Goal: Transaction & Acquisition: Purchase product/service

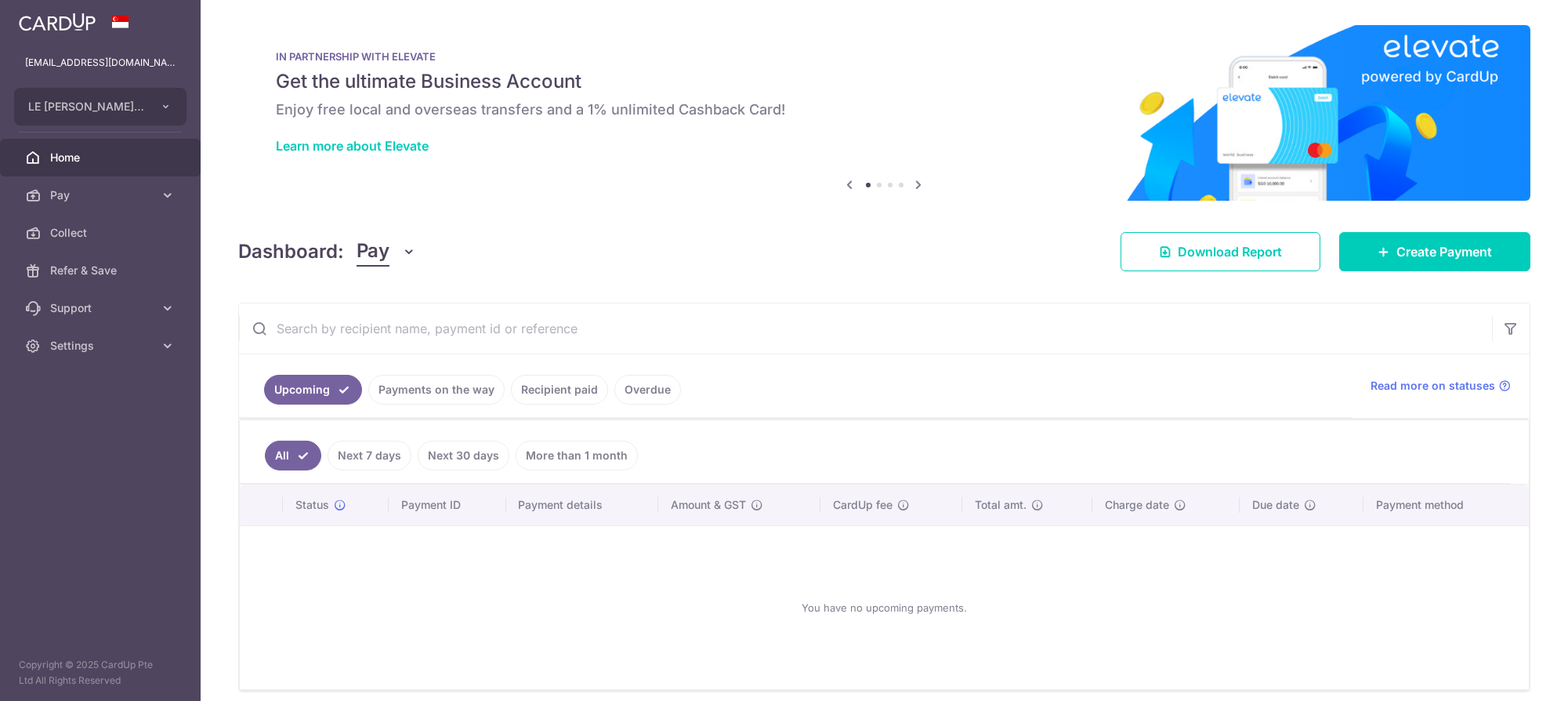
click at [415, 384] on link "Payments on the way" at bounding box center [436, 390] width 136 height 30
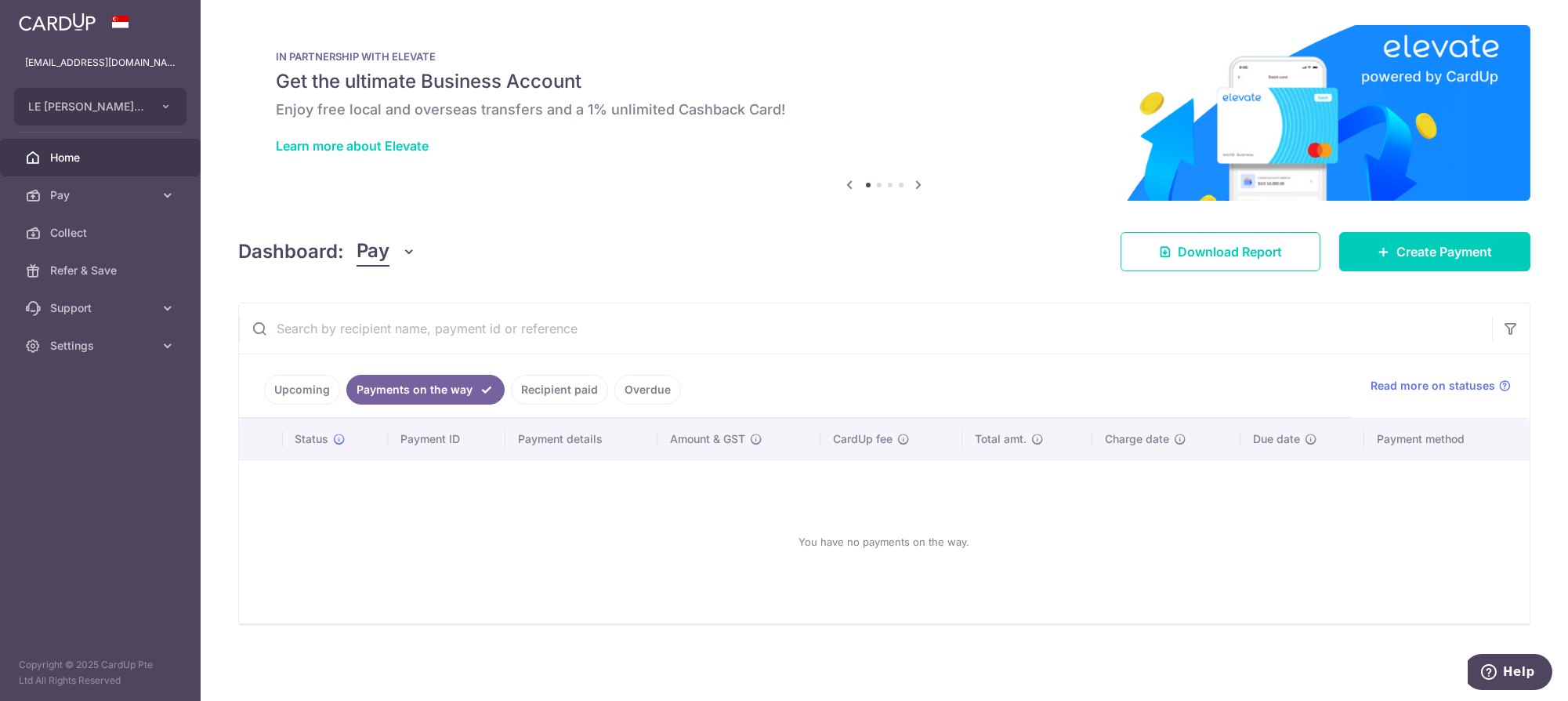
click at [581, 388] on link "Recipient paid" at bounding box center [560, 390] width 97 height 30
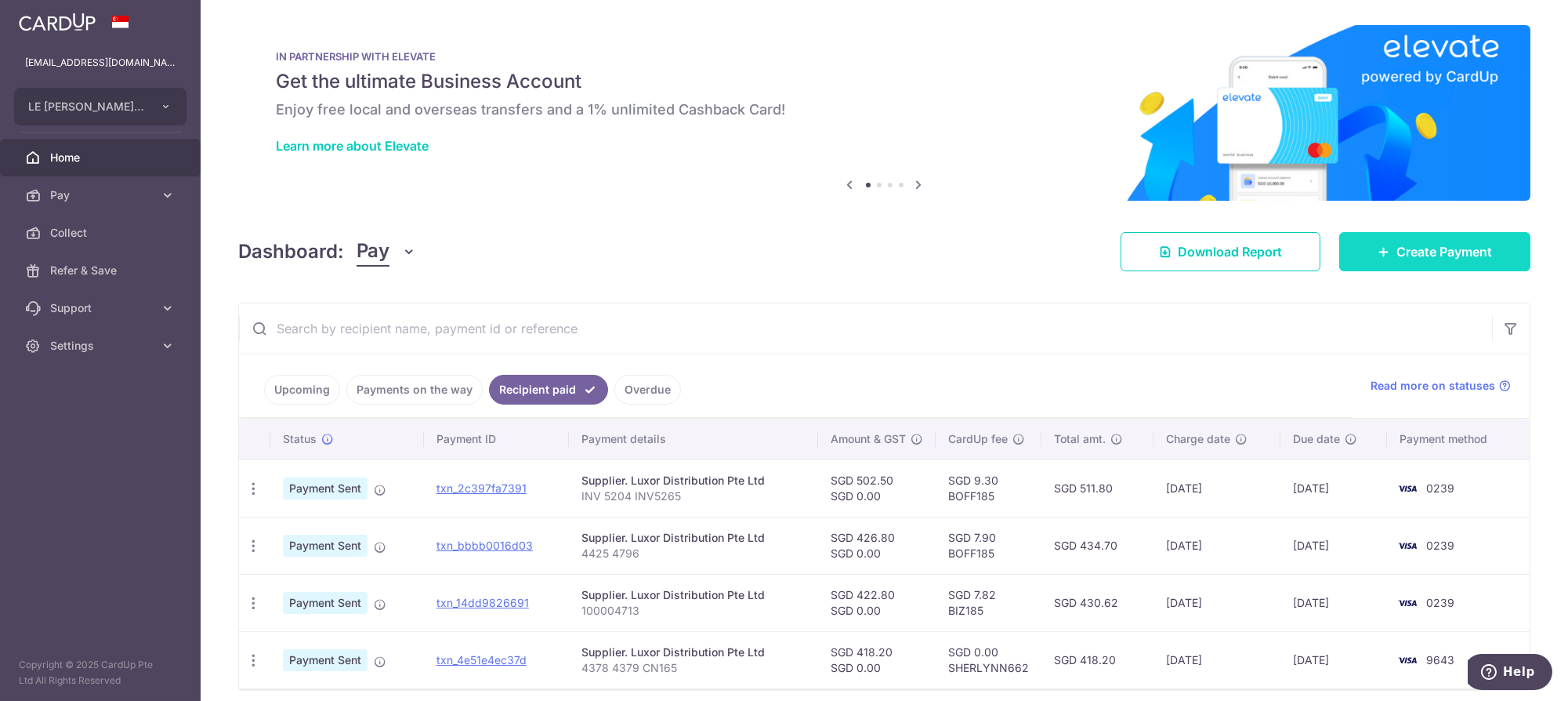
click at [1408, 237] on link "Create Payment" at bounding box center [1434, 251] width 192 height 39
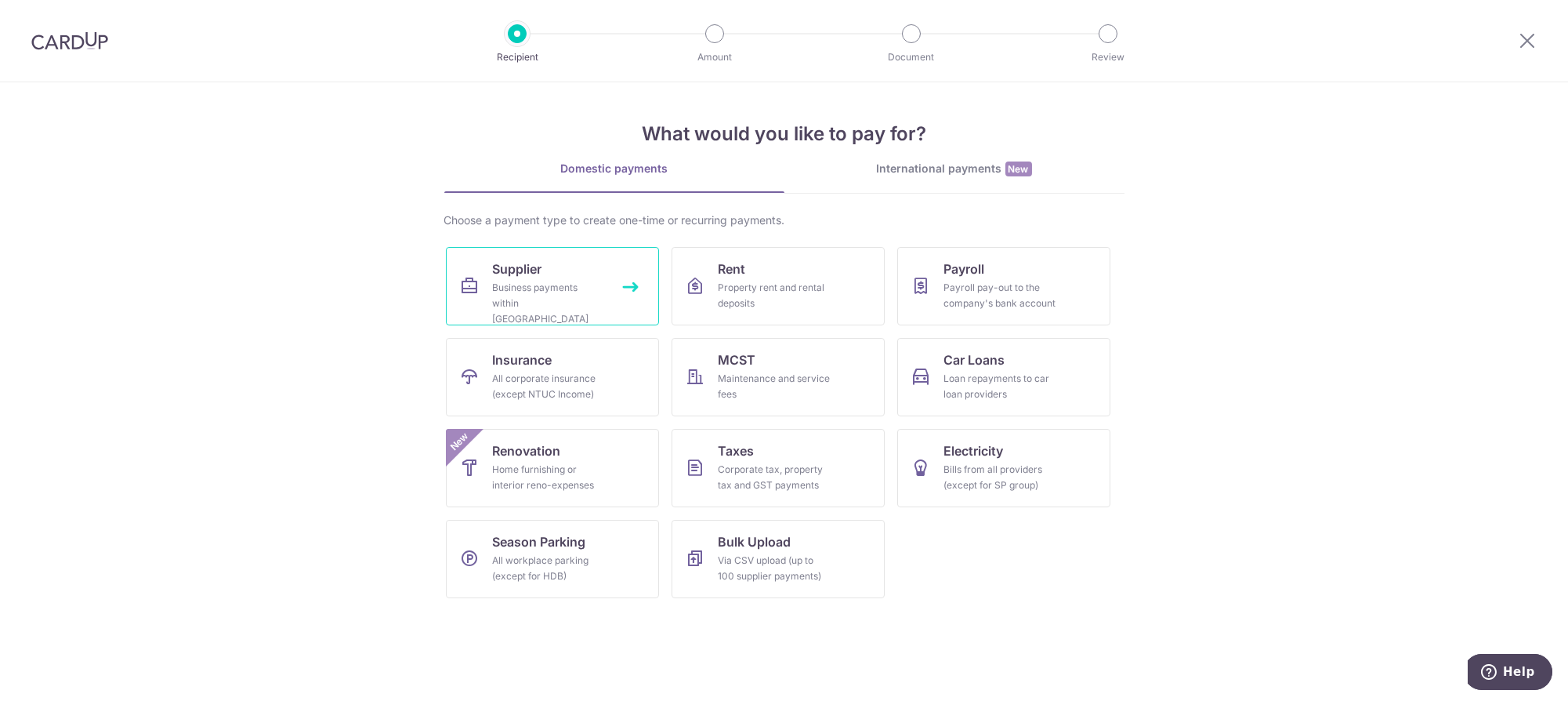
click at [527, 304] on div "Business payments within Singapore" at bounding box center [549, 303] width 113 height 47
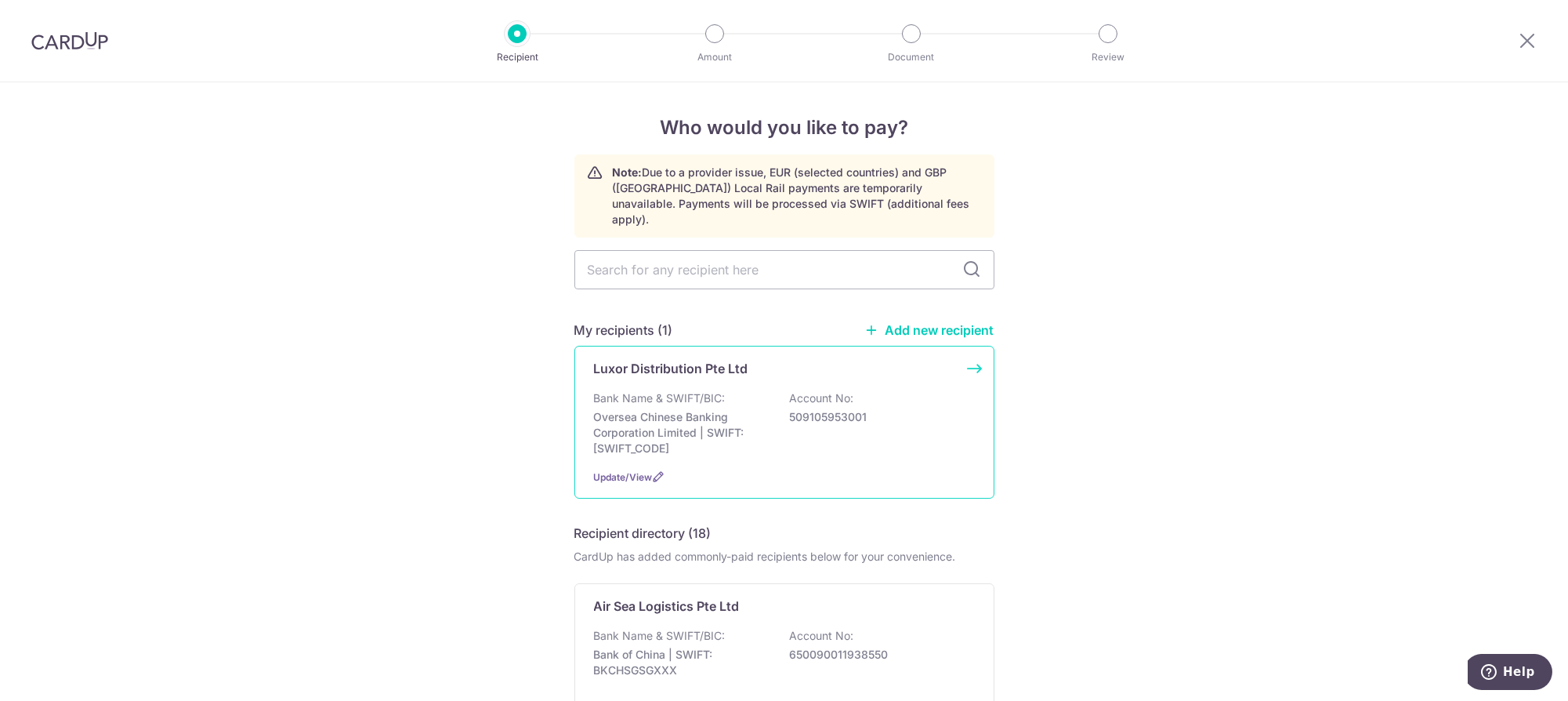
click at [717, 391] on p "Bank Name & SWIFT/BIC:" at bounding box center [660, 398] width 132 height 16
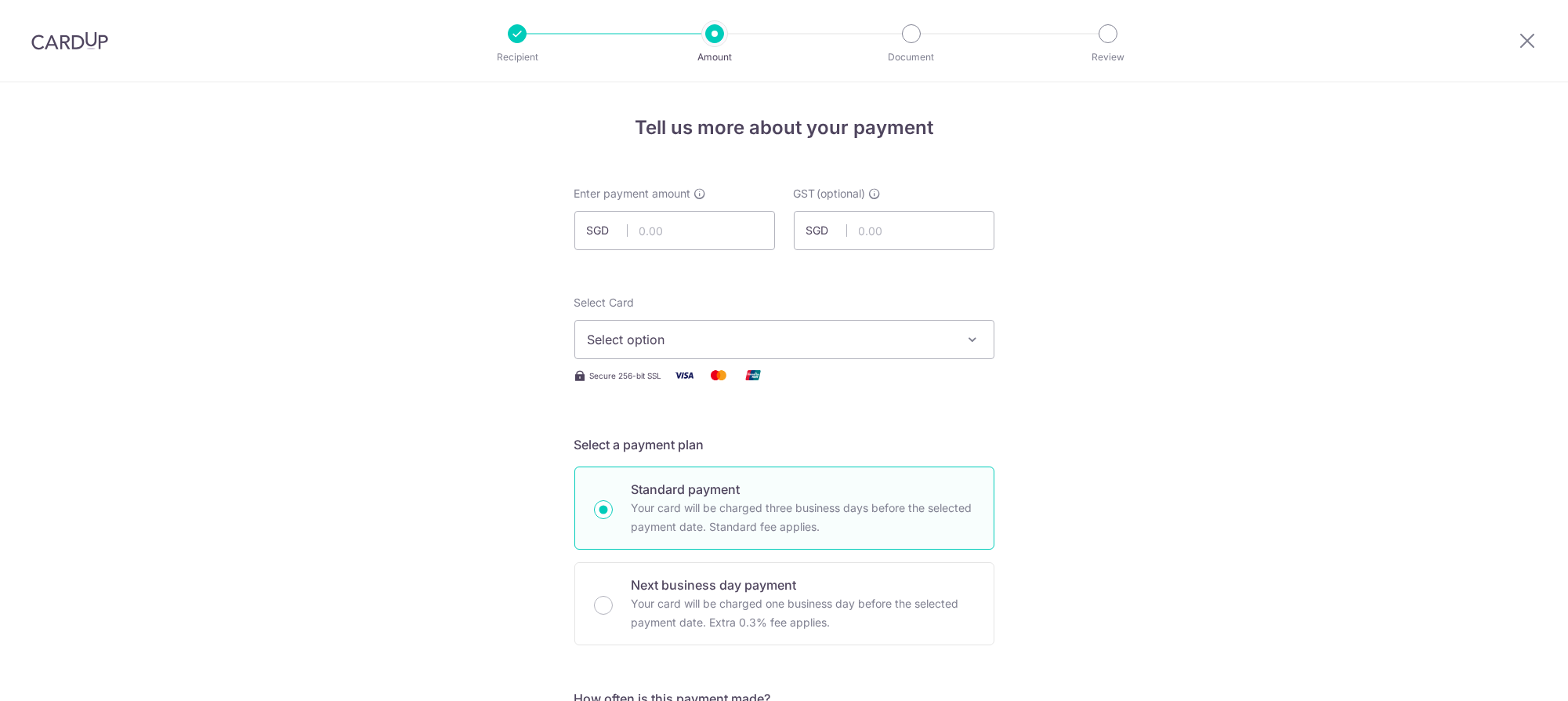
click at [668, 336] on span "Select option" at bounding box center [770, 339] width 365 height 19
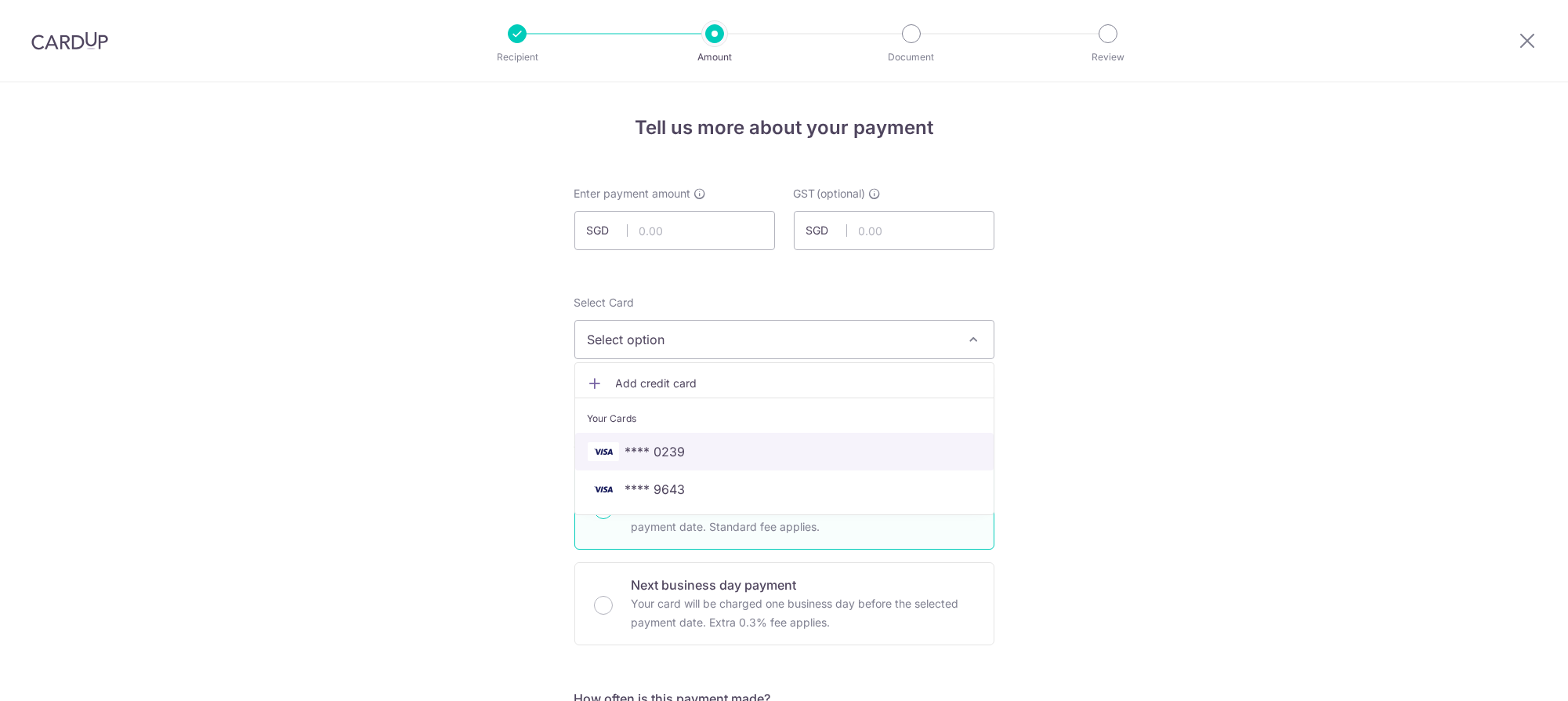
click at [668, 455] on span "**** 0239" at bounding box center [655, 451] width 61 height 19
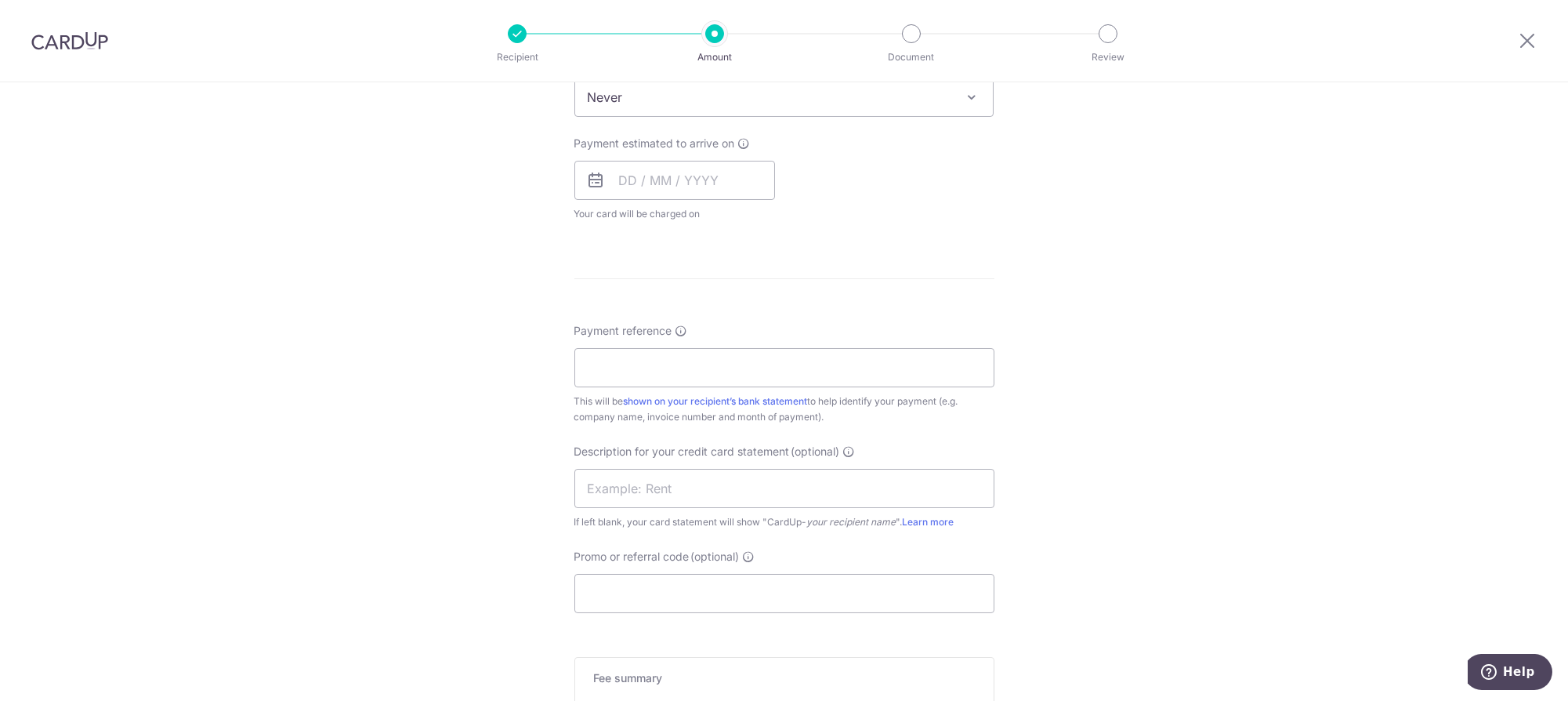
scroll to position [823, 0]
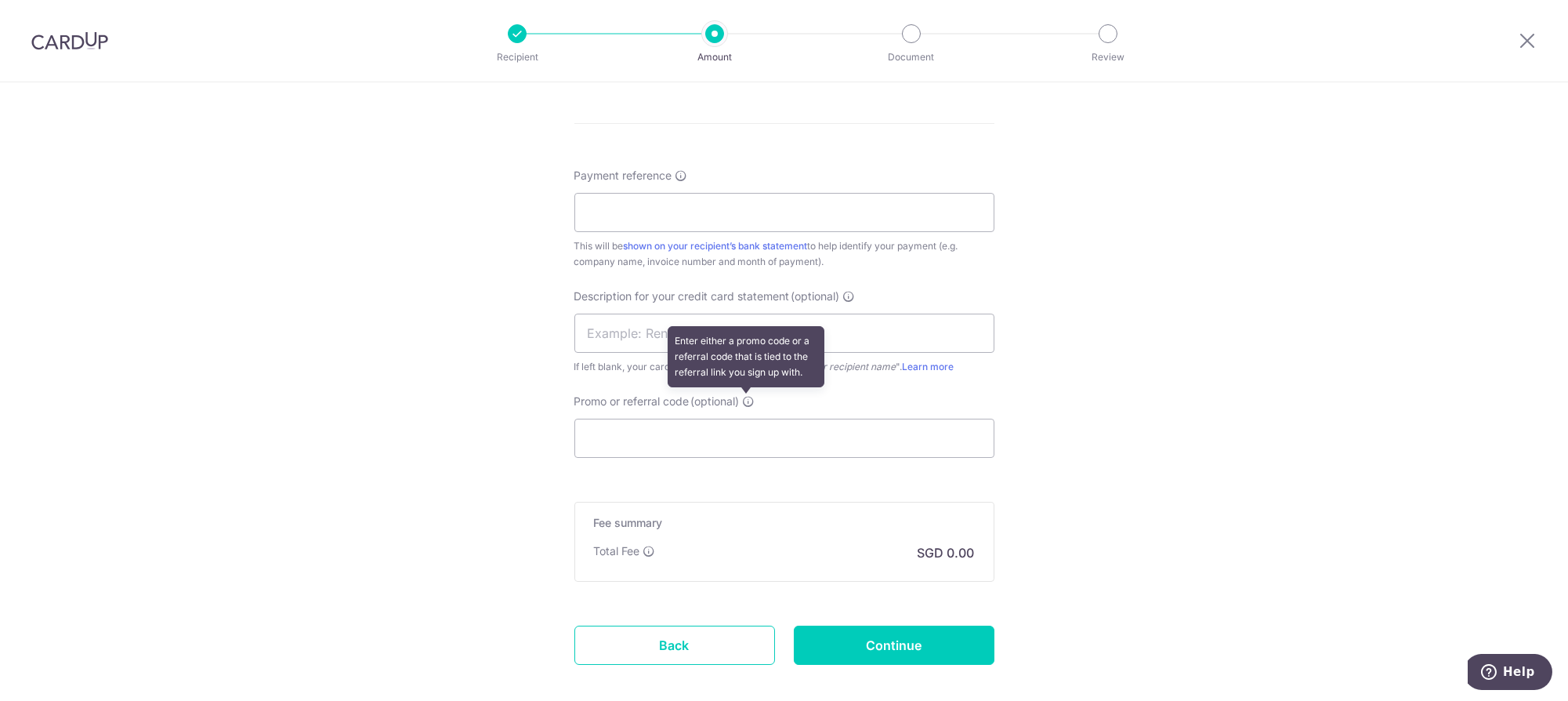
click at [748, 397] on icon at bounding box center [748, 401] width 12 height 12
click at [748, 419] on input "Promo or referral code (optional) Enter either a promo code or a referral code …" at bounding box center [785, 438] width 421 height 39
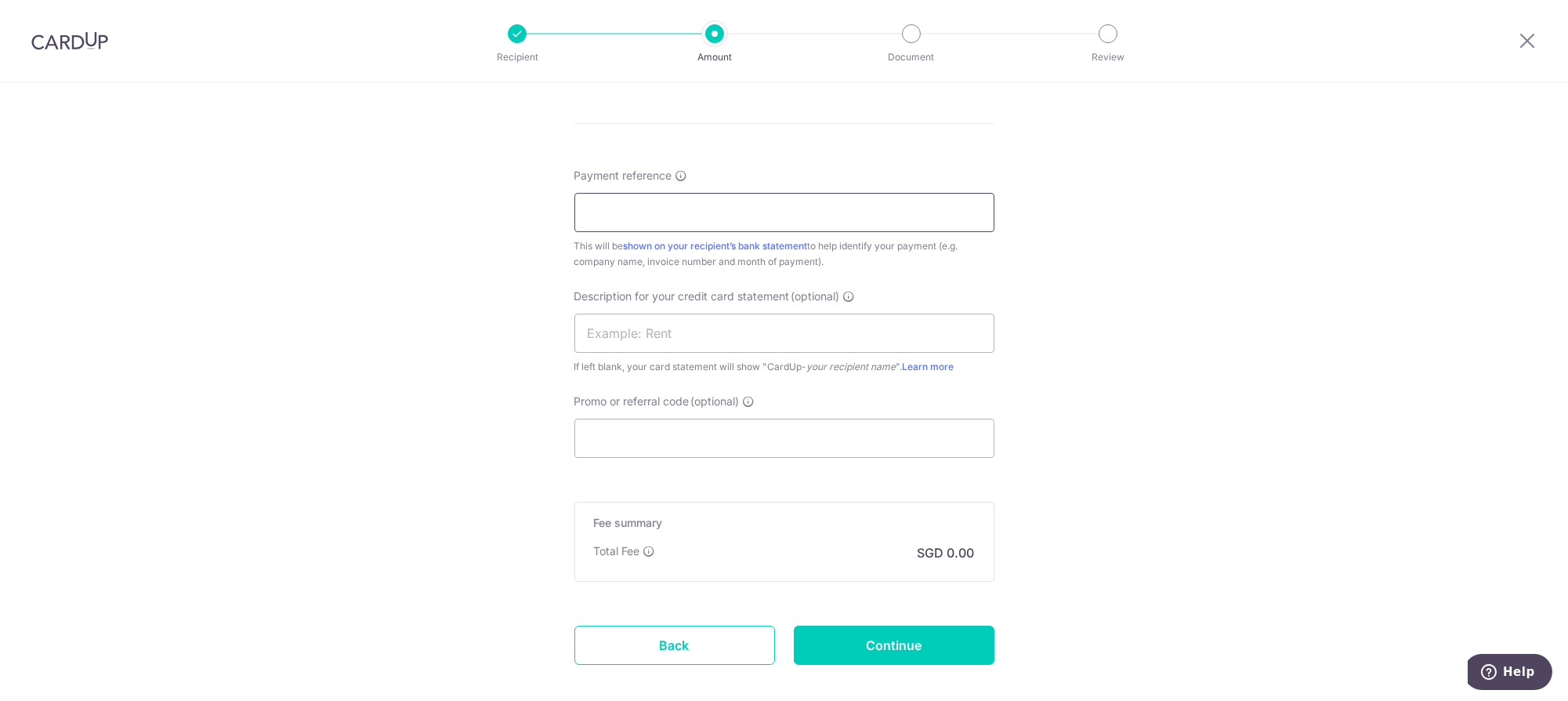
click at [789, 211] on input "Payment reference" at bounding box center [785, 212] width 421 height 39
type input "100005788/5795/5857"
click at [791, 426] on input "Promo or referral code (optional)" at bounding box center [785, 438] width 421 height 39
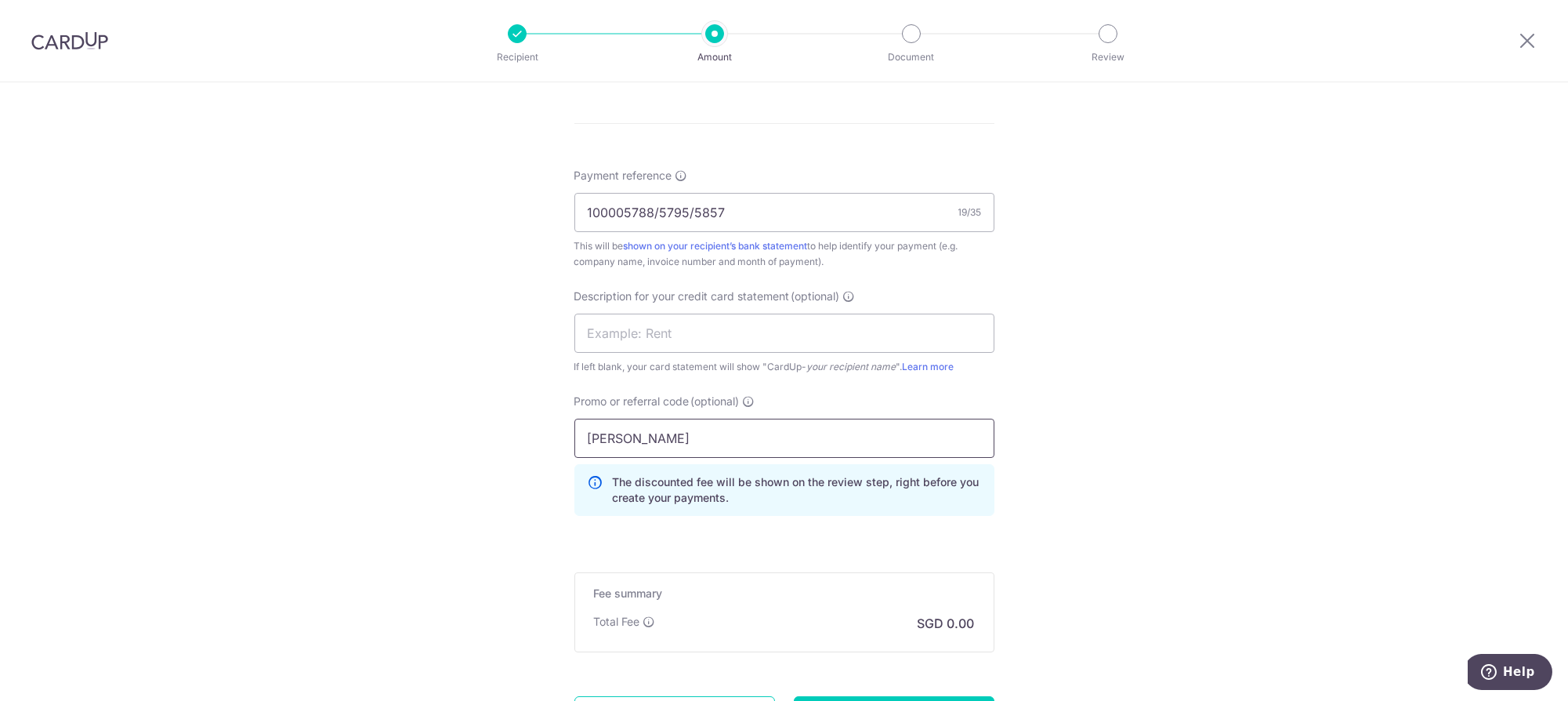
click at [791, 426] on input "BOFF" at bounding box center [785, 438] width 421 height 39
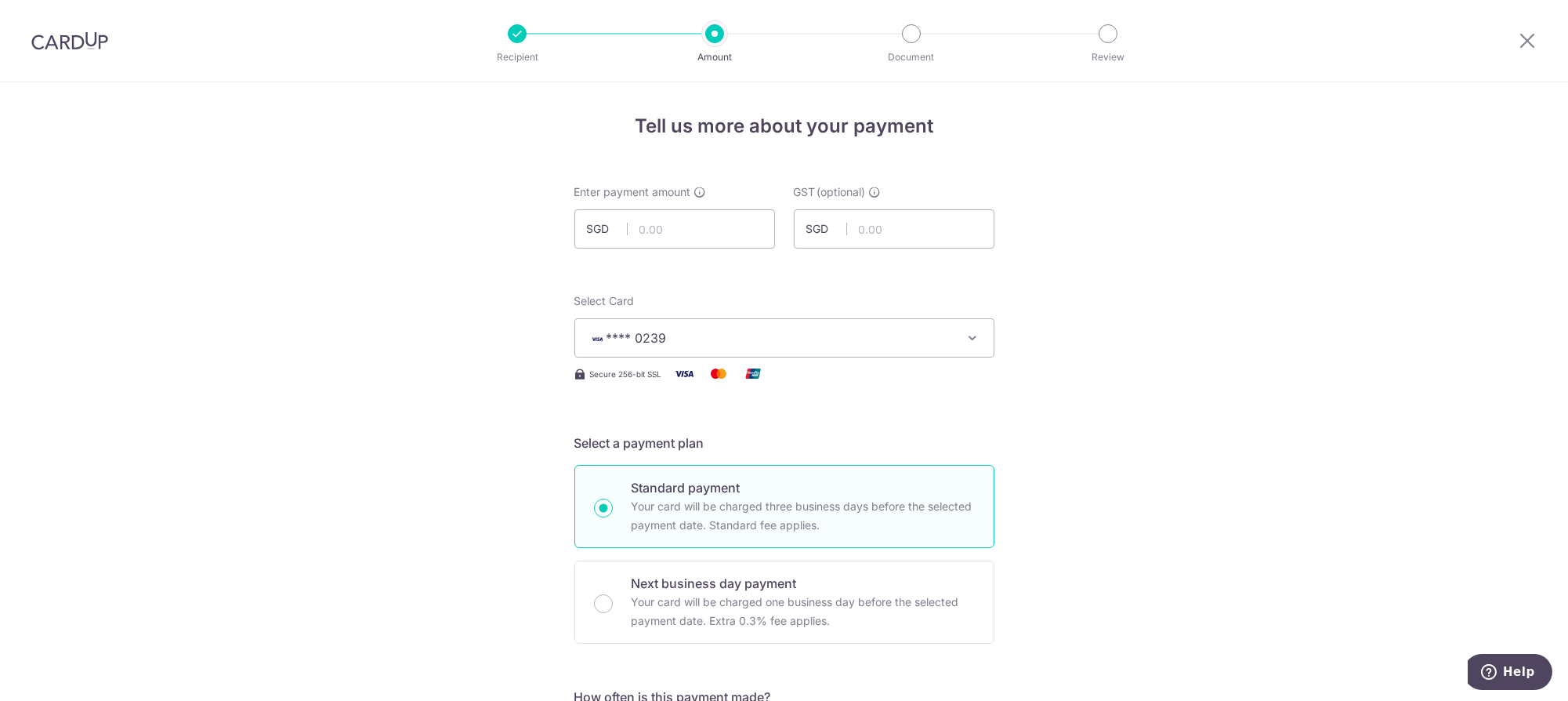
scroll to position [0, 0]
type input "BOFF185"
click at [690, 232] on input "text" at bounding box center [675, 231] width 201 height 39
click at [971, 233] on input "text" at bounding box center [894, 231] width 201 height 39
type input "3,450.02"
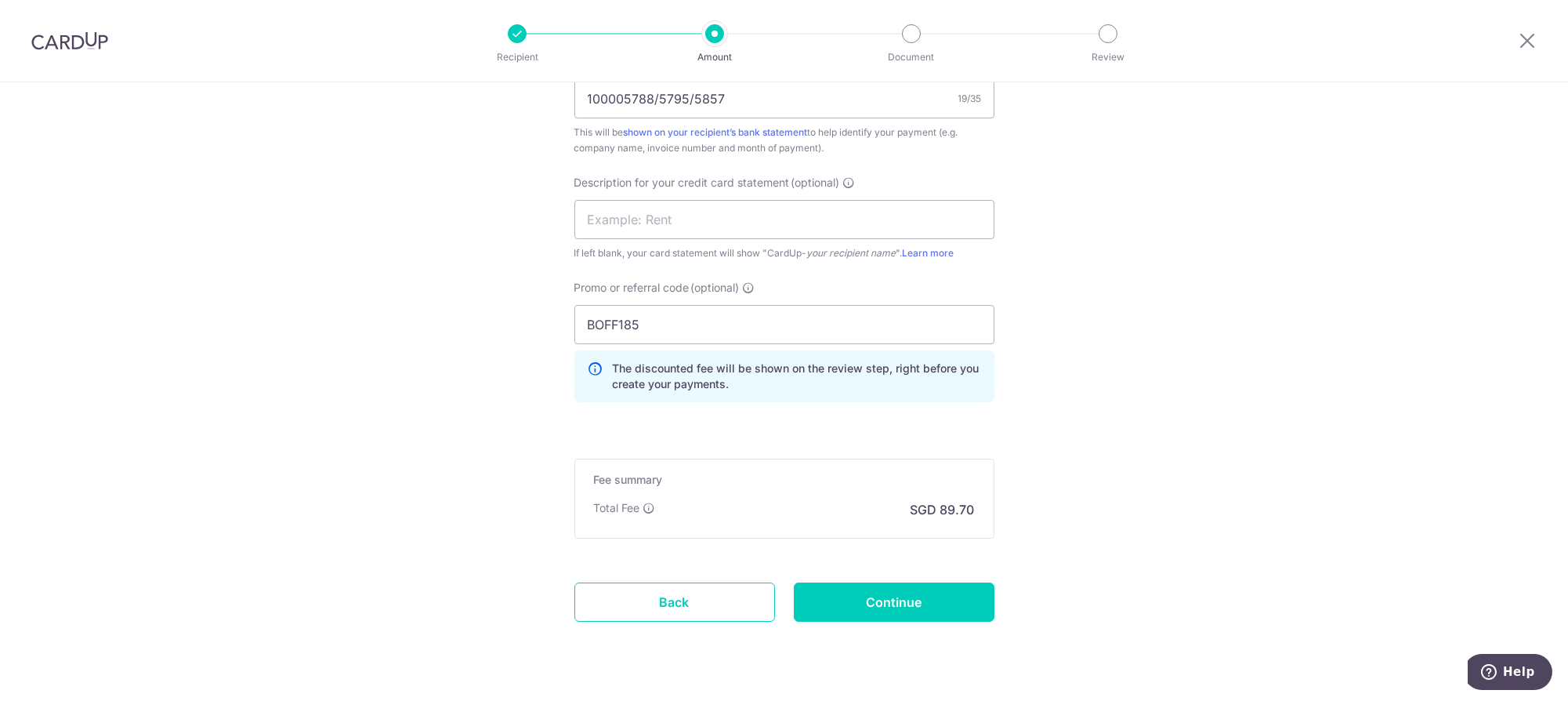
scroll to position [975, 0]
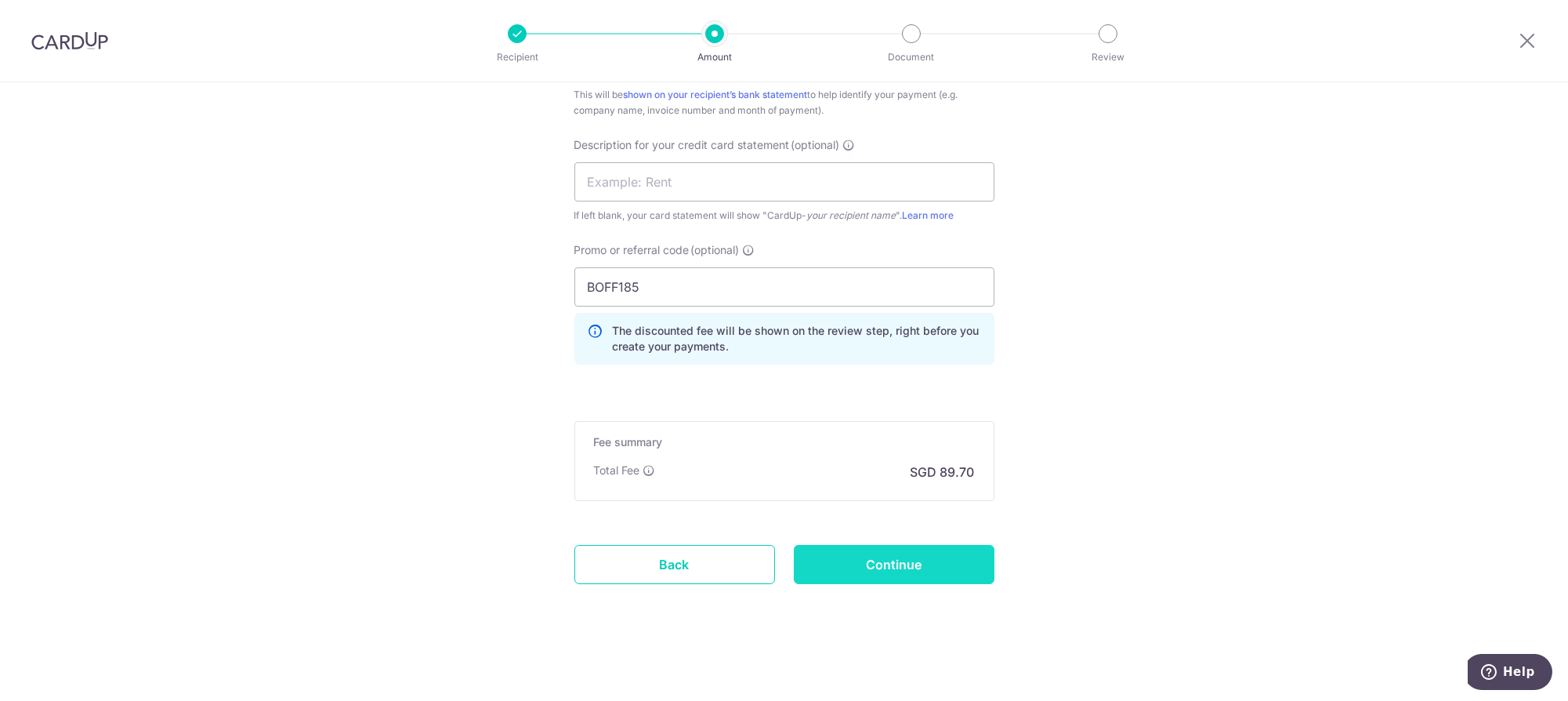
click at [955, 557] on input "Continue" at bounding box center [894, 565] width 201 height 39
type input "Create Schedule"
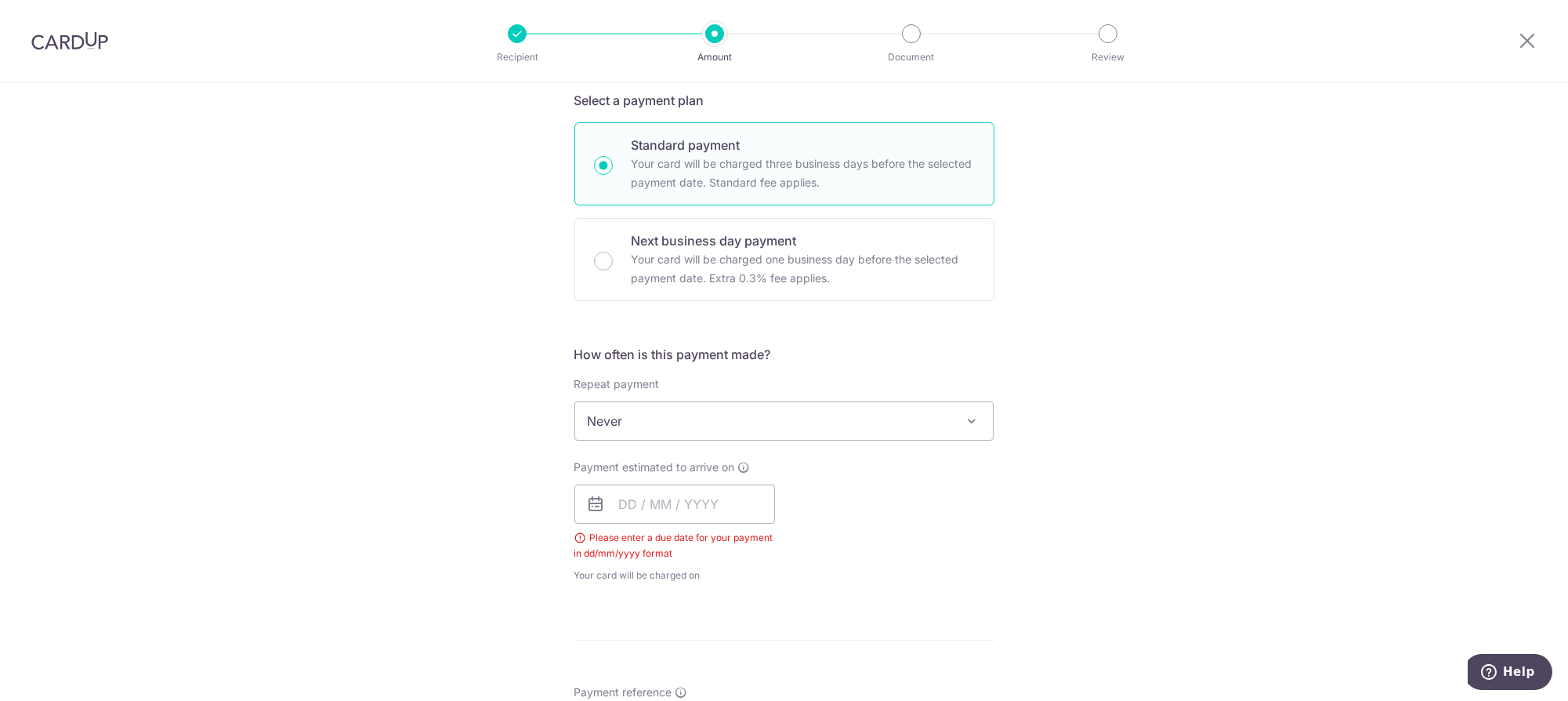
scroll to position [322, 0]
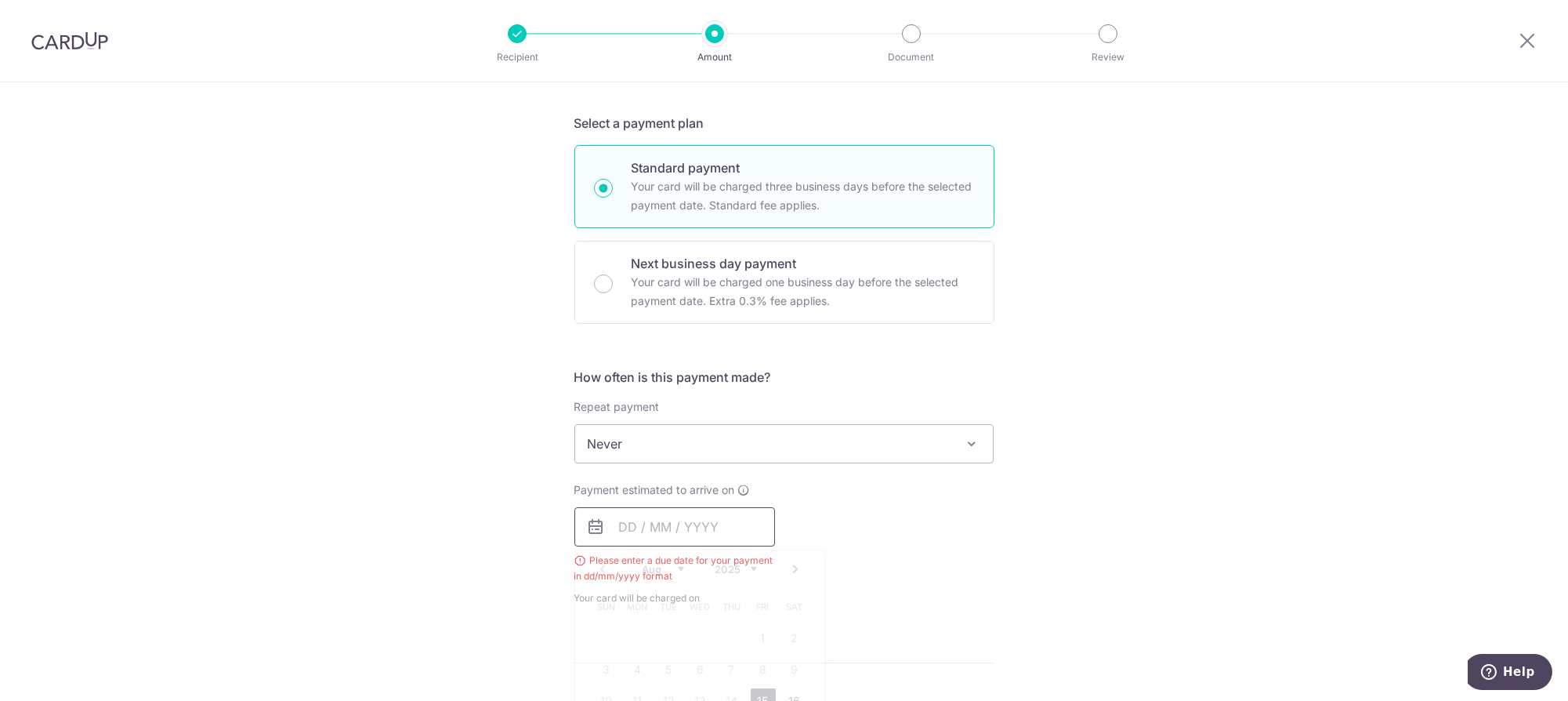
click at [680, 524] on input "text" at bounding box center [675, 527] width 201 height 39
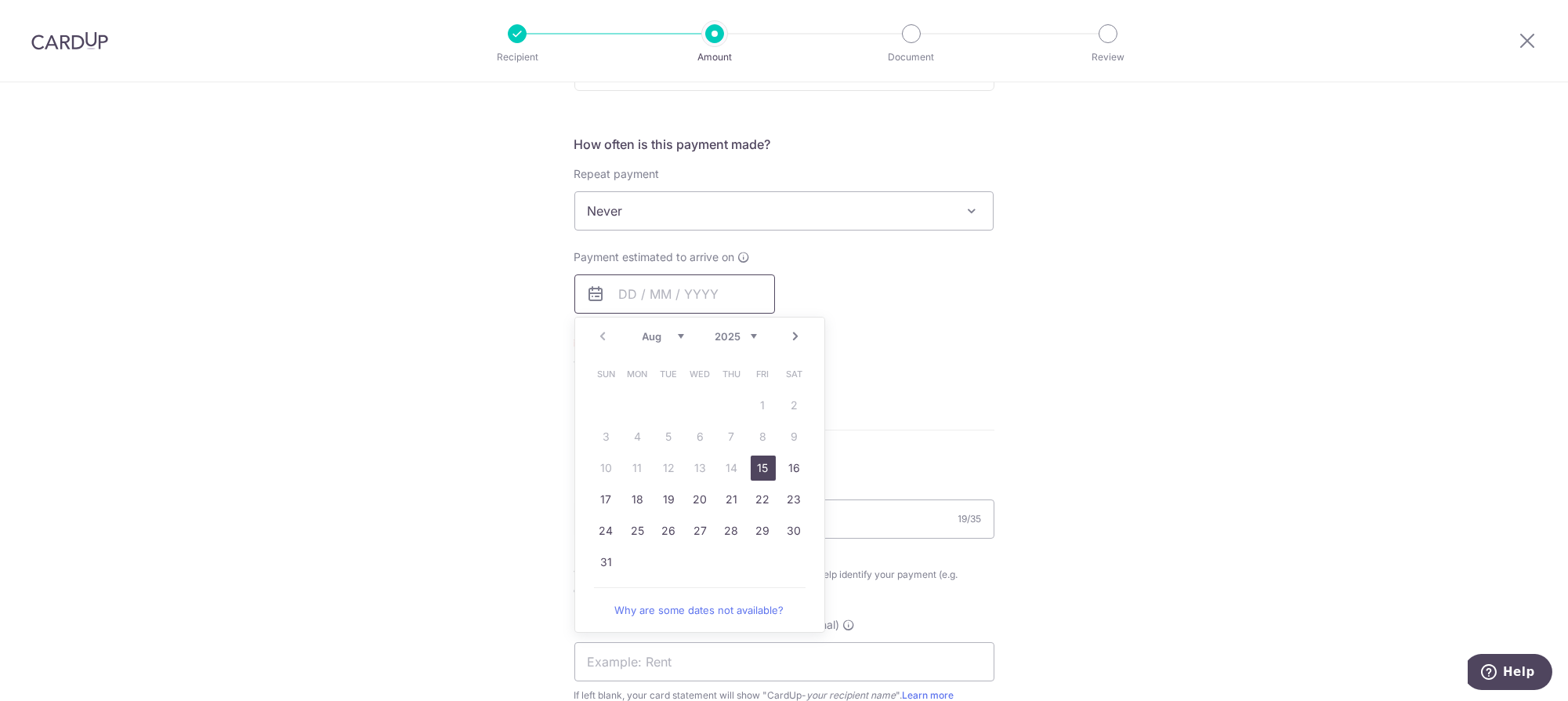
scroll to position [557, 0]
click at [761, 504] on link "22" at bounding box center [763, 496] width 25 height 25
type input "22/08/2025"
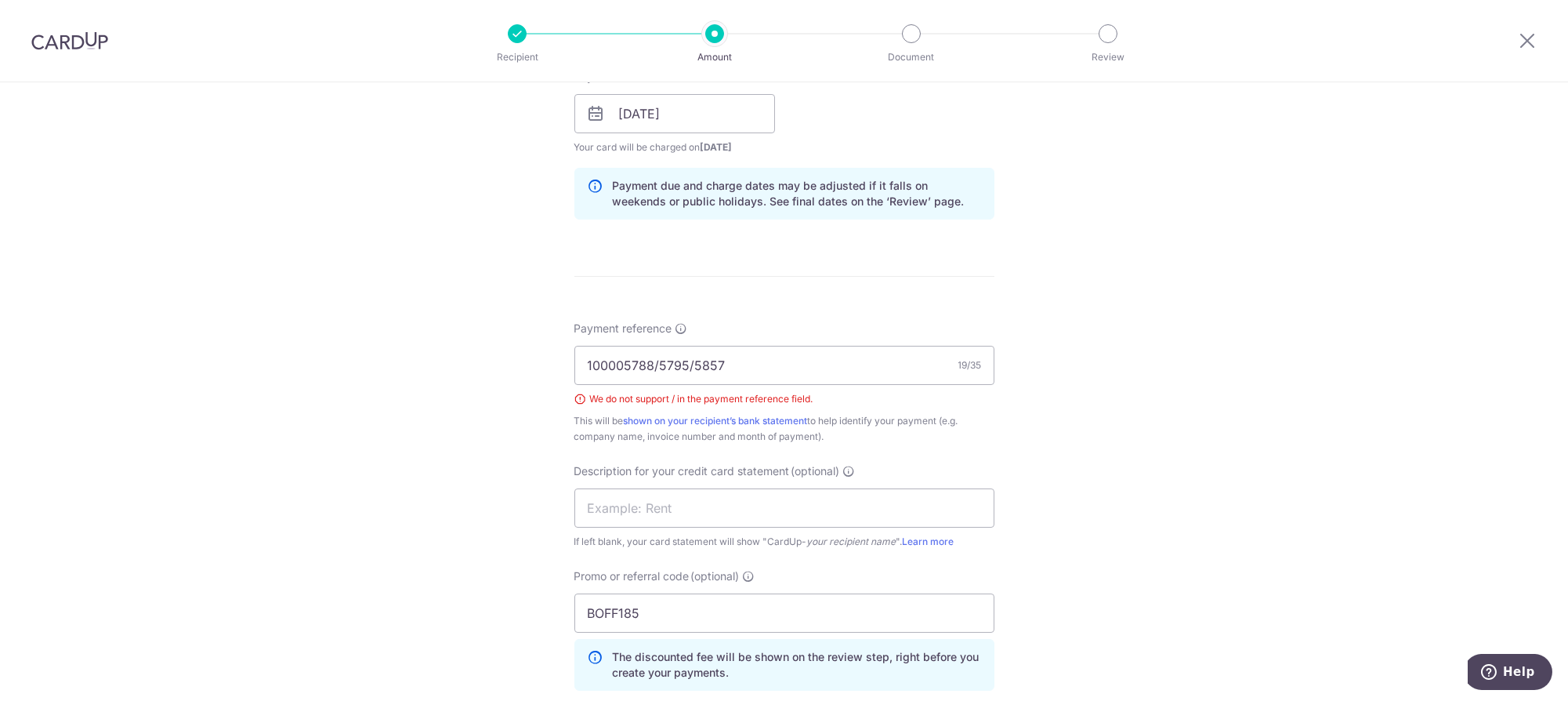
scroll to position [792, 0]
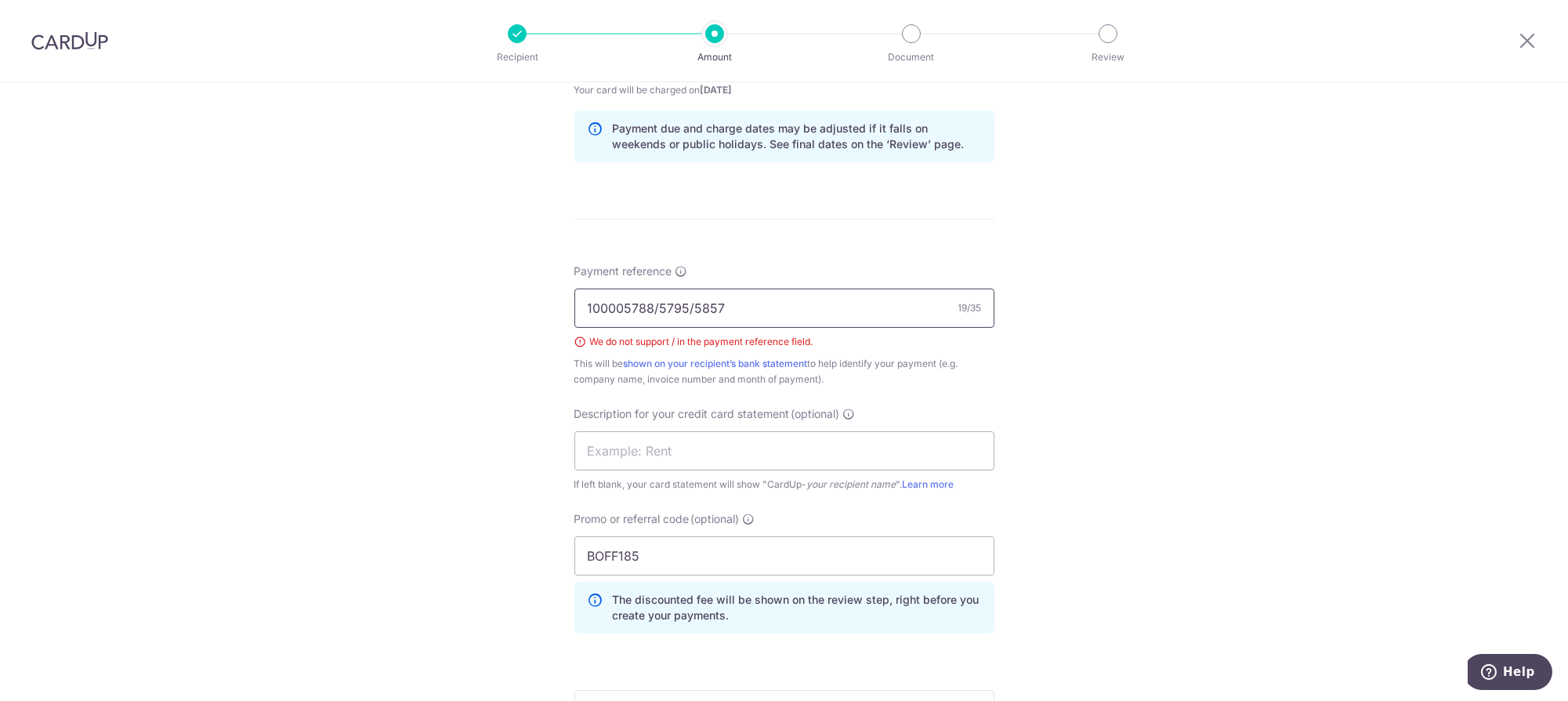
click at [683, 308] on input "100005788/5795/5857" at bounding box center [785, 308] width 421 height 39
click at [653, 310] on input "100005788/5795-5857" at bounding box center [785, 308] width 421 height 39
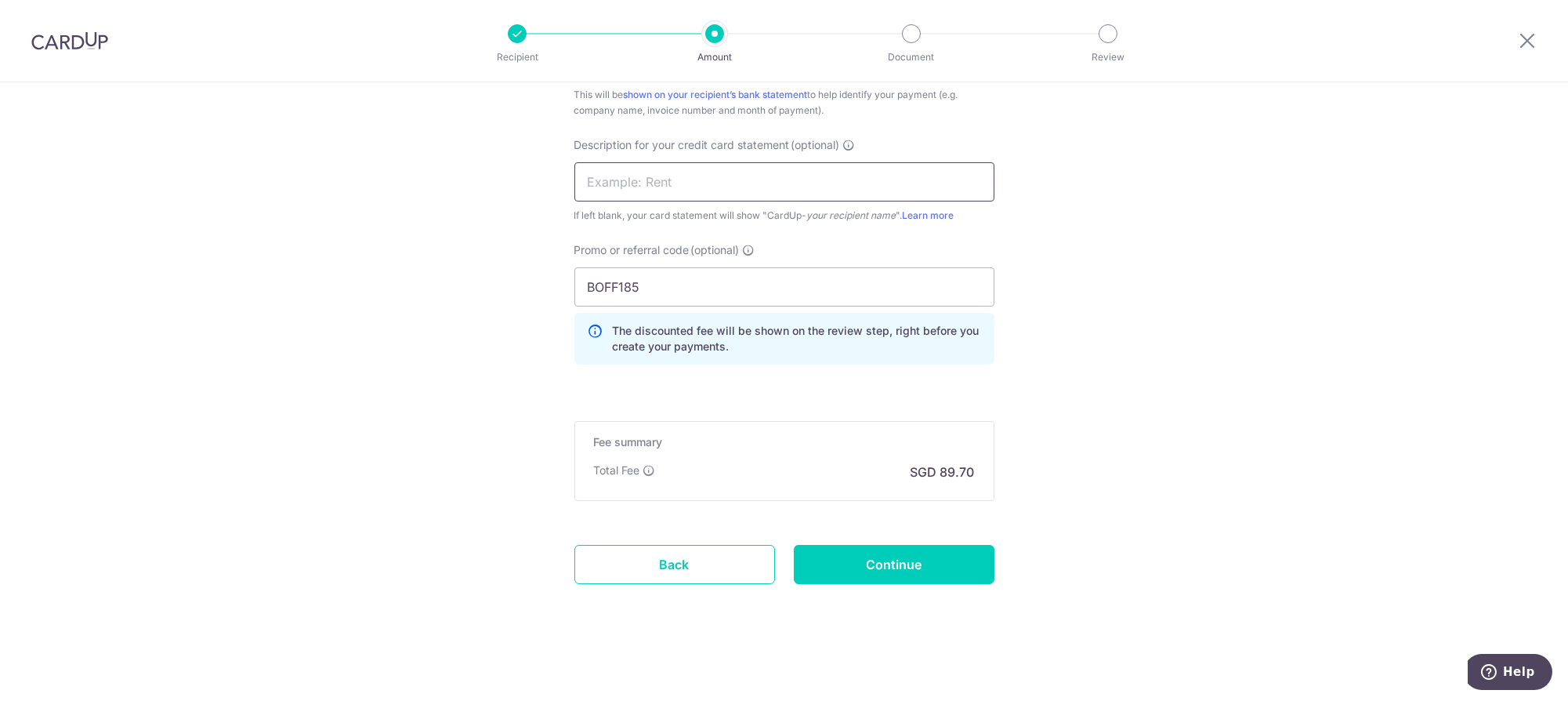
scroll to position [1062, 0]
type input "100005788-5795-5857"
click at [898, 563] on input "Continue" at bounding box center [894, 564] width 201 height 39
type input "Create Schedule"
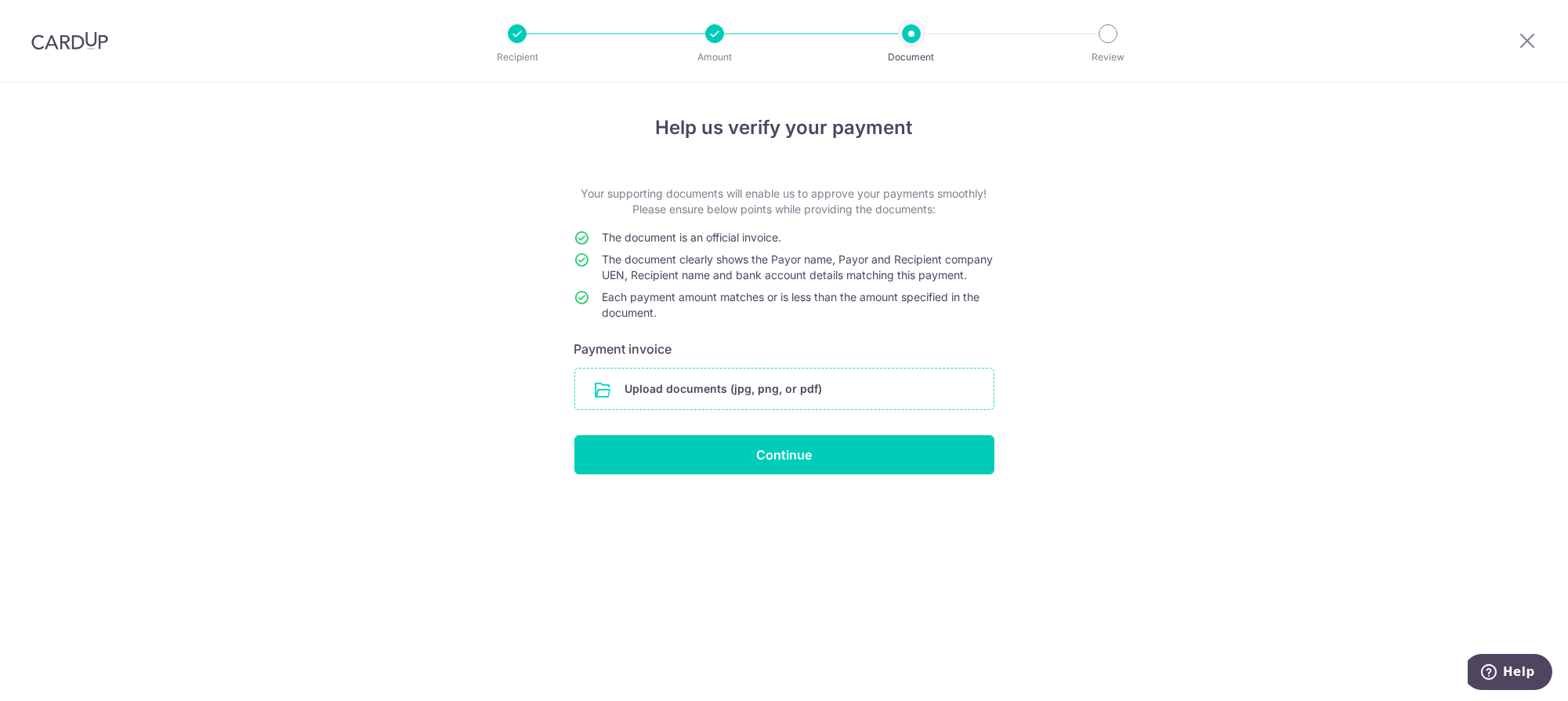
click at [868, 394] on input "file" at bounding box center [785, 389] width 419 height 41
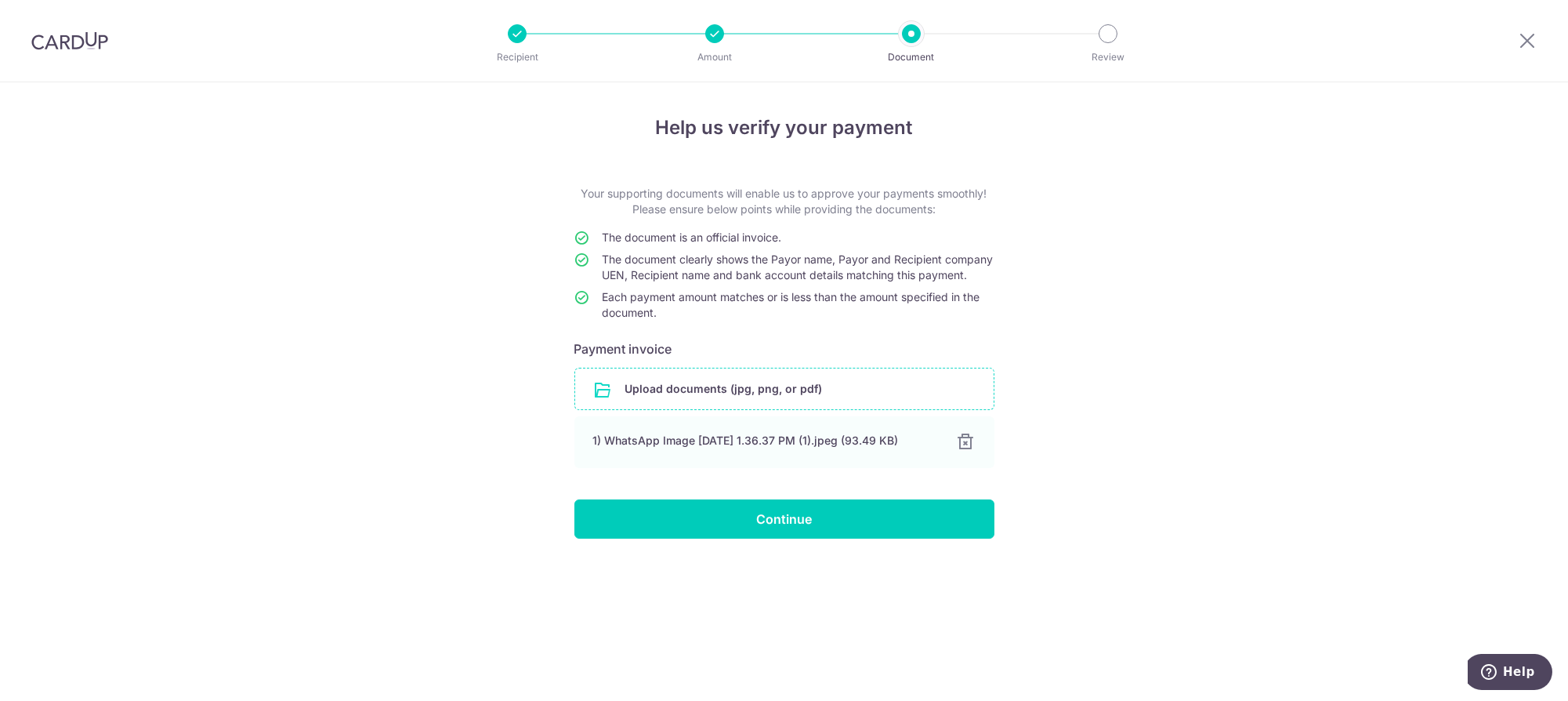
click at [1507, 265] on div "Help us verify your payment Your supporting documents will enable us to approve…" at bounding box center [784, 392] width 1568 height 619
click at [873, 406] on input "file" at bounding box center [785, 389] width 419 height 41
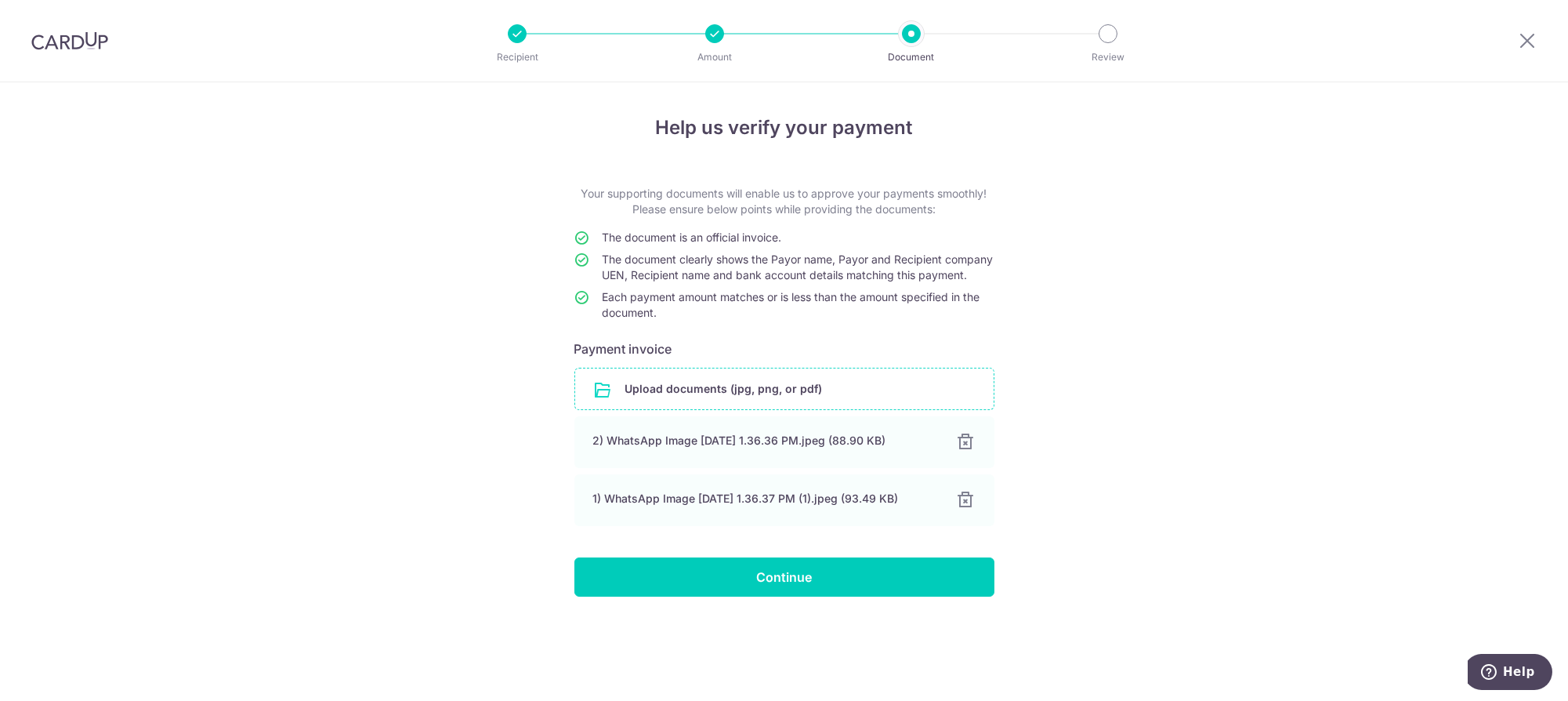
click at [906, 389] on input "file" at bounding box center [785, 389] width 419 height 41
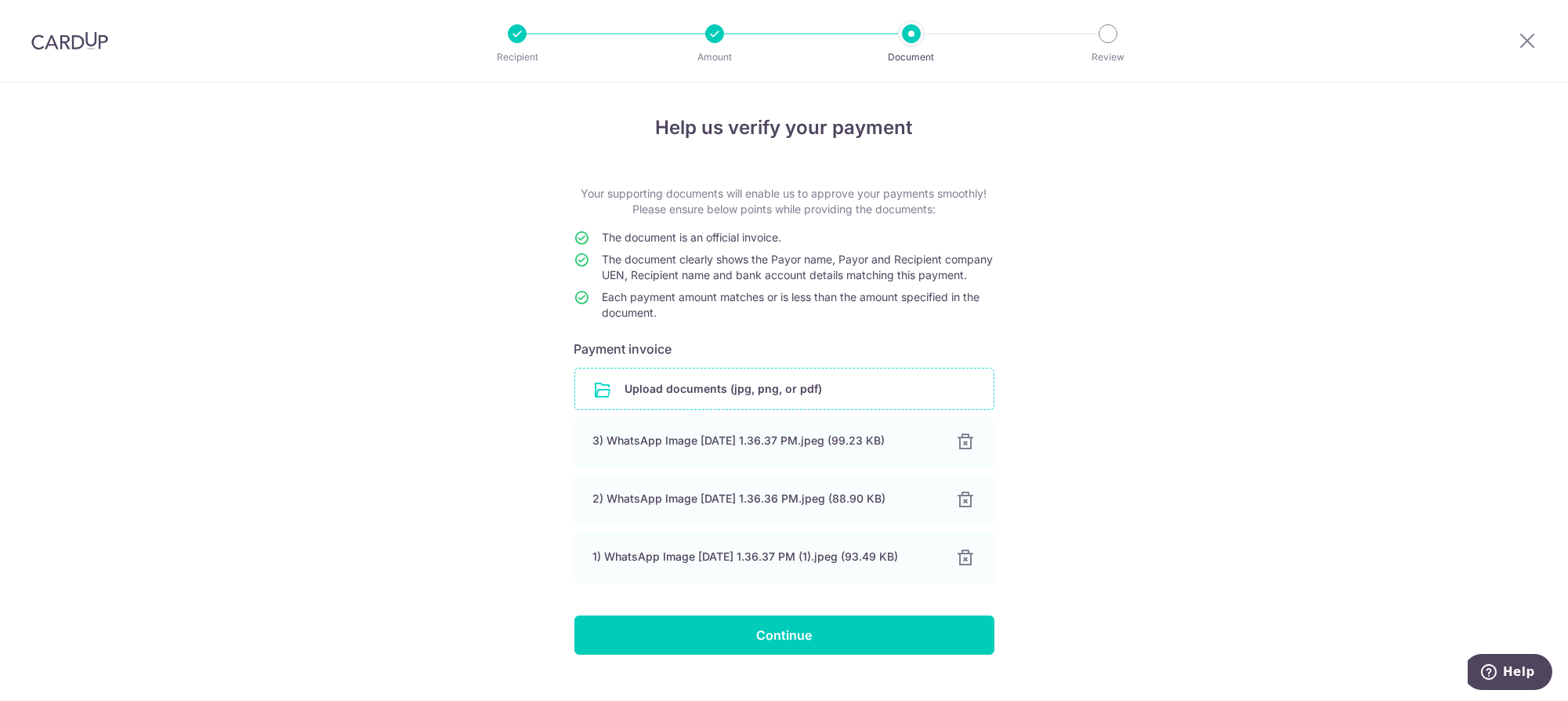
scroll to position [42, 0]
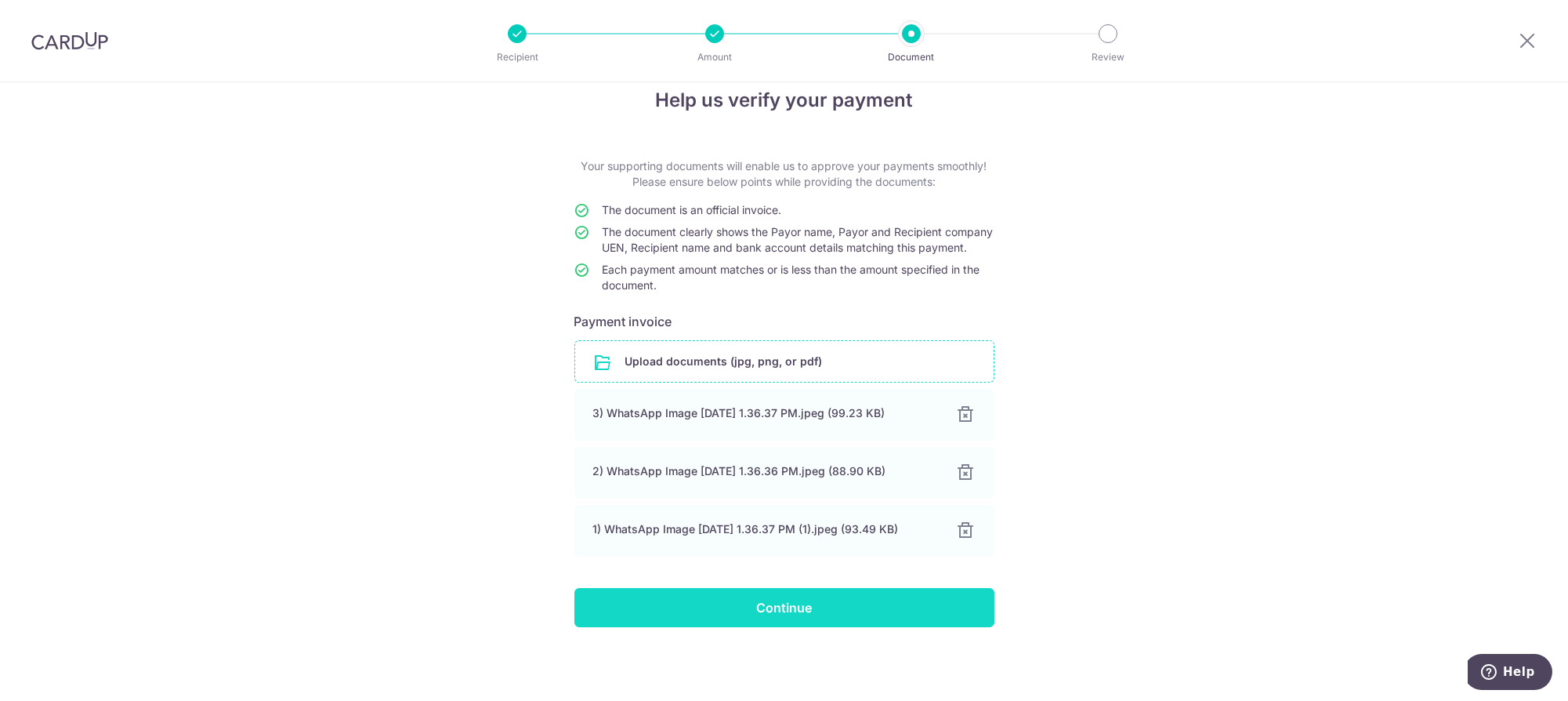
click at [792, 595] on input "Continue" at bounding box center [785, 608] width 421 height 39
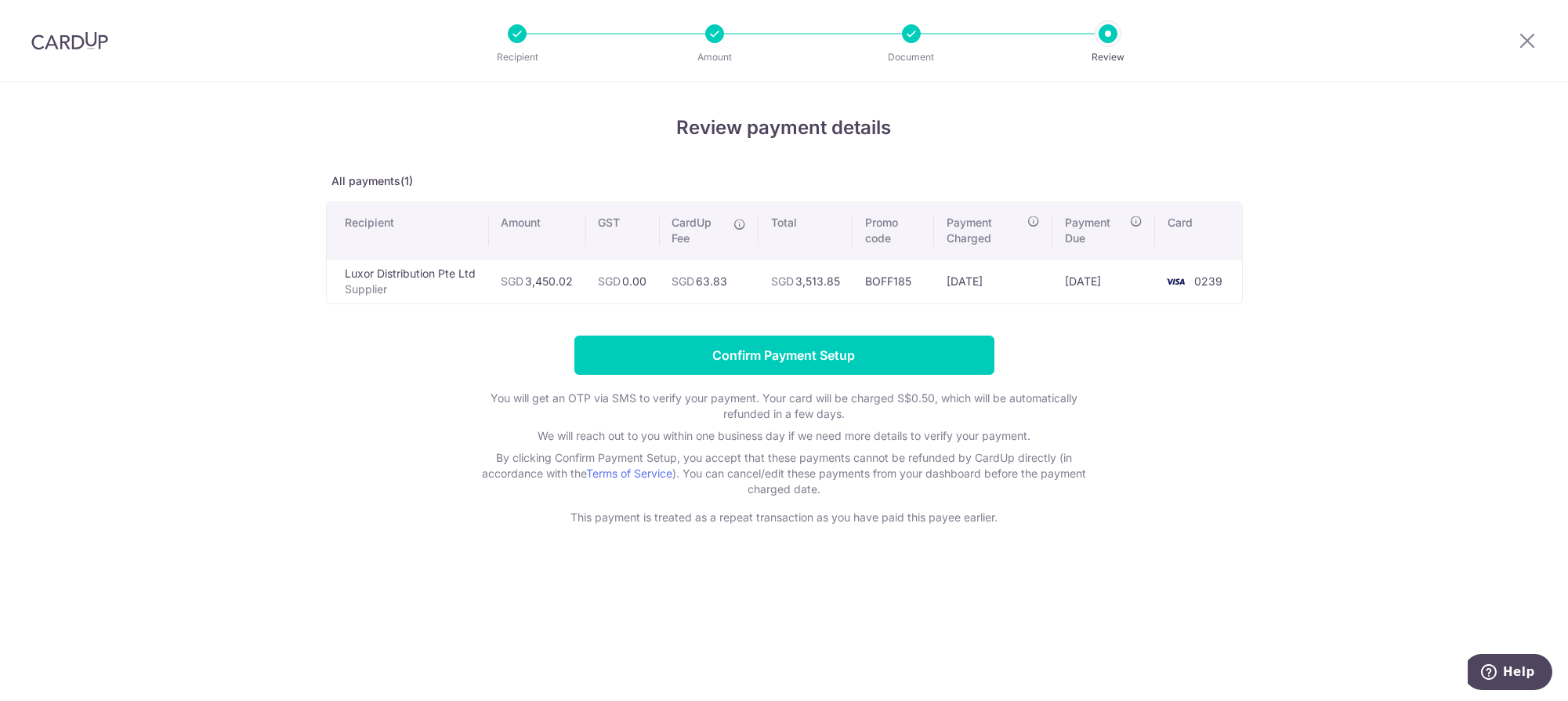
click at [703, 31] on li "Amount" at bounding box center [625, 34] width 197 height 19
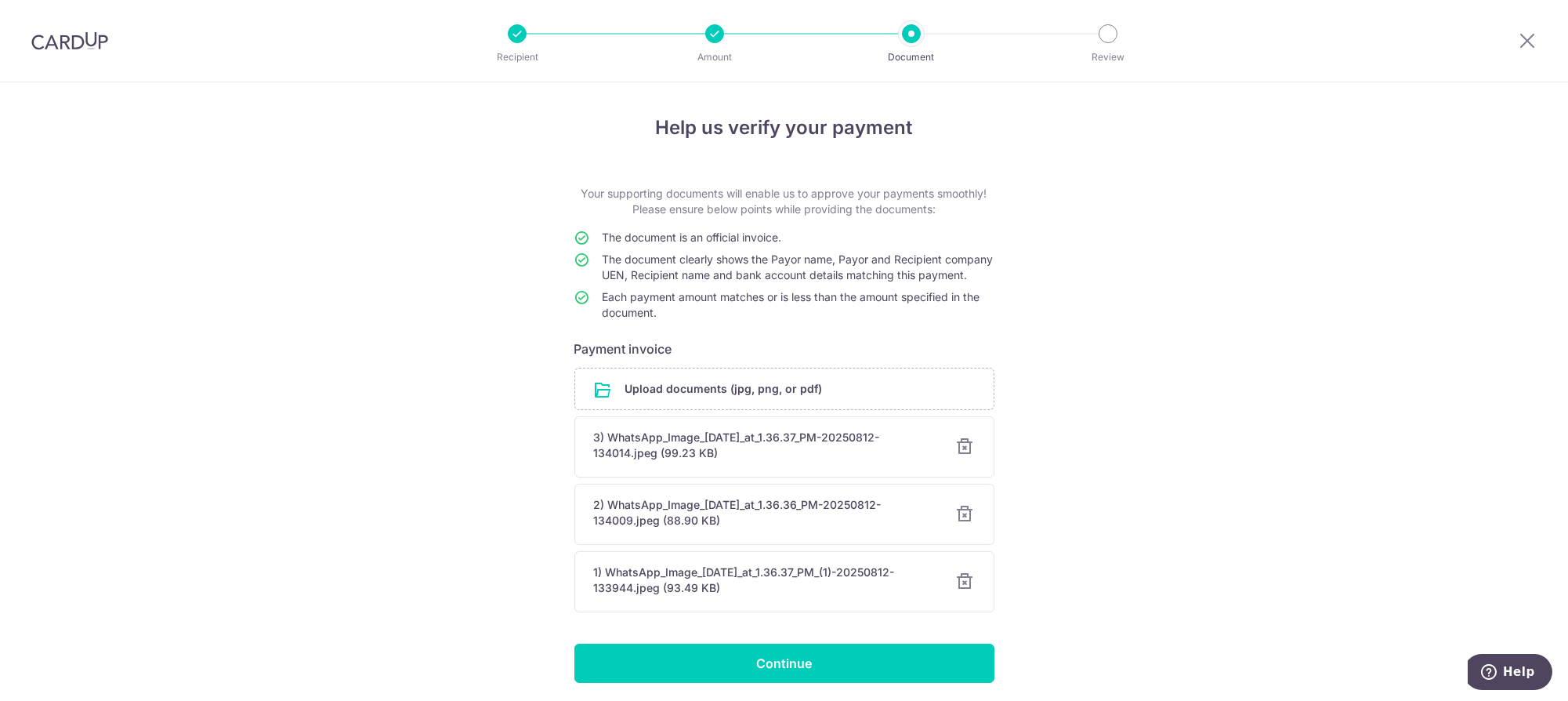
scroll to position [70, 0]
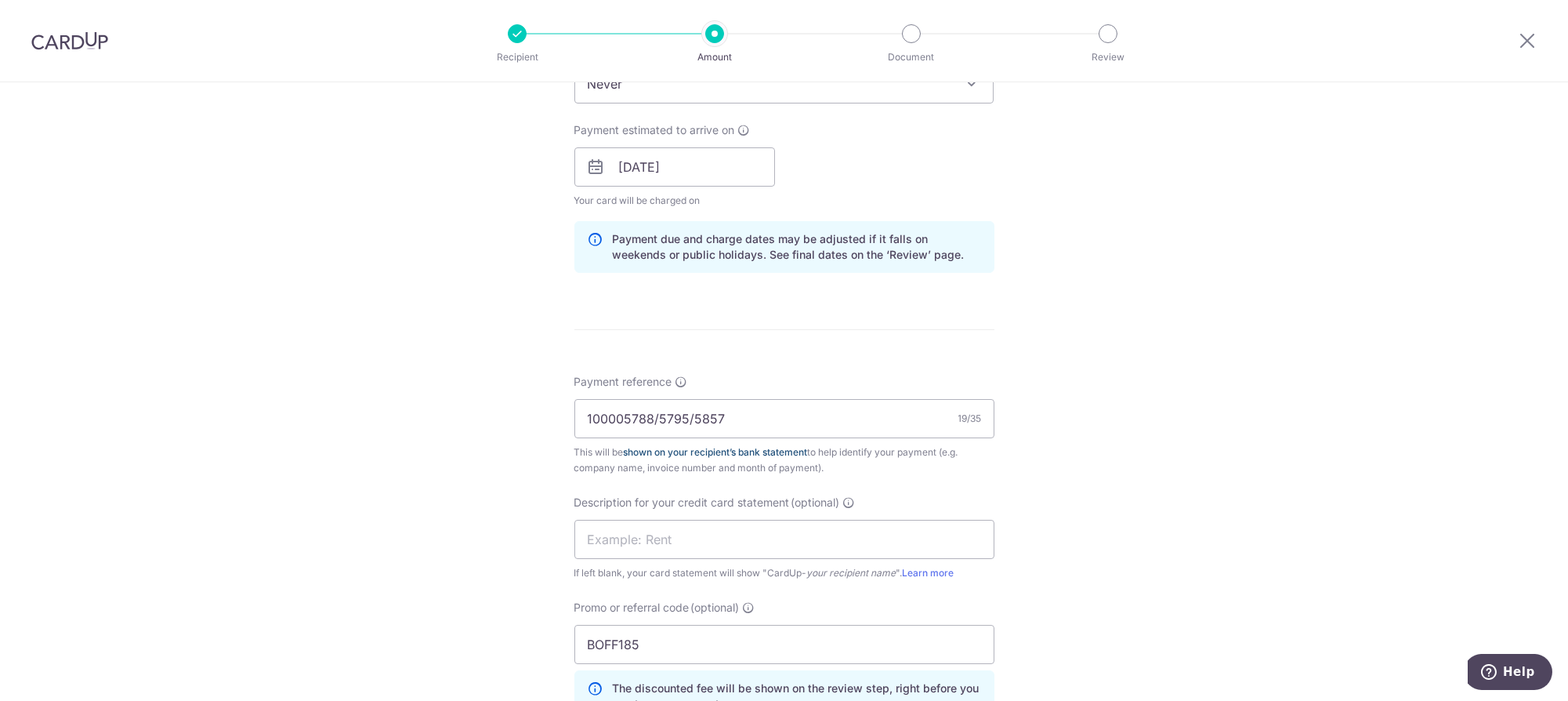
scroll to position [823, 0]
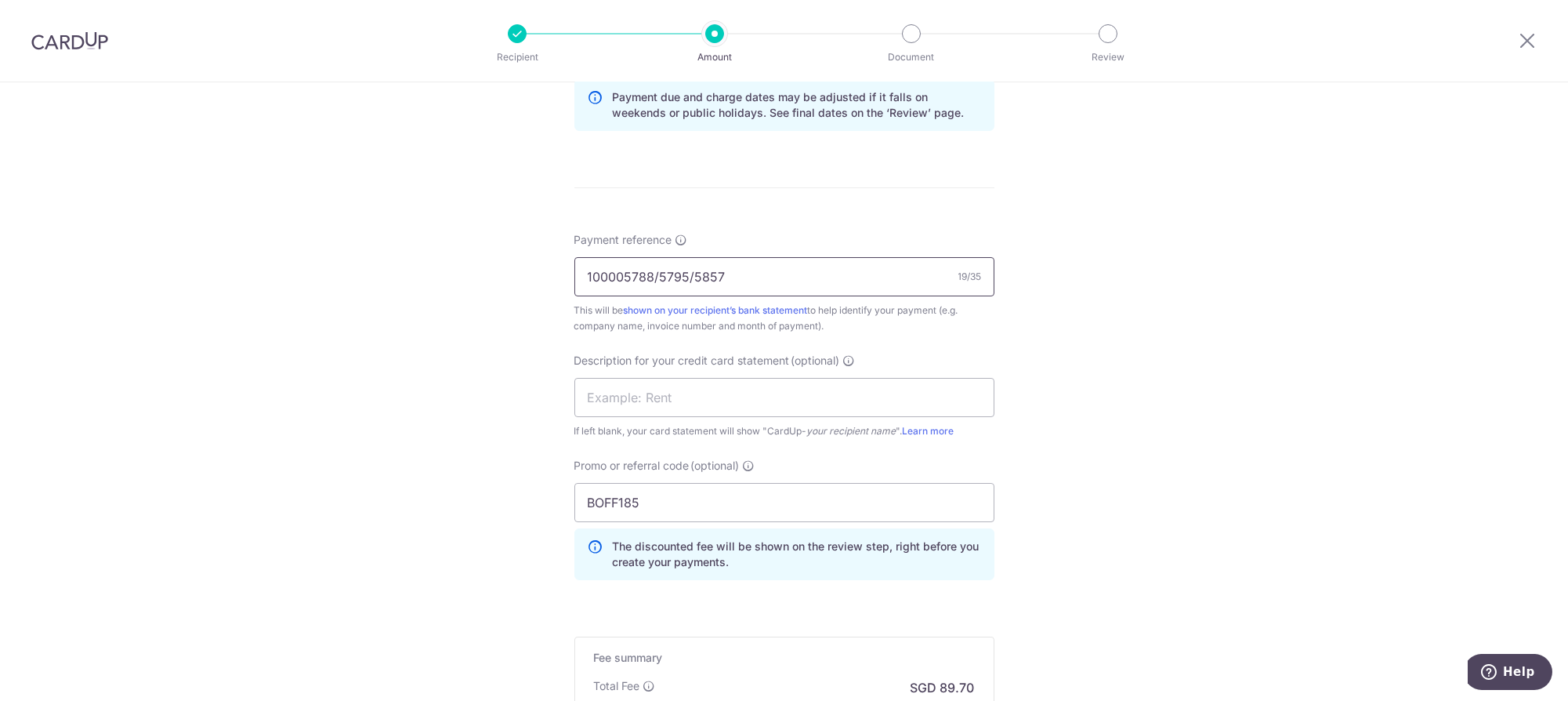
click at [687, 274] on input "100005788/5795/5857" at bounding box center [785, 277] width 421 height 39
click at [654, 272] on input "100005788/5795-5857" at bounding box center [785, 277] width 421 height 39
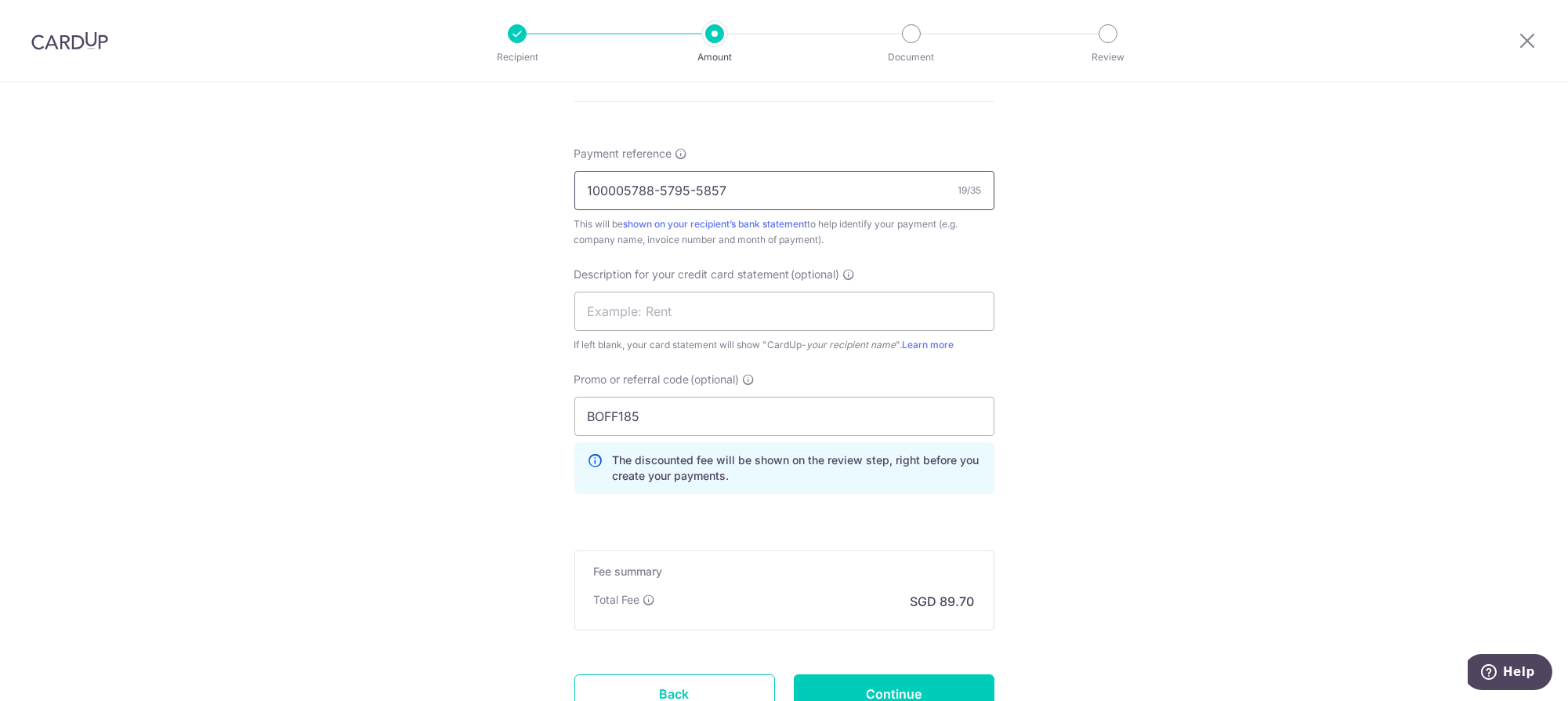
scroll to position [940, 0]
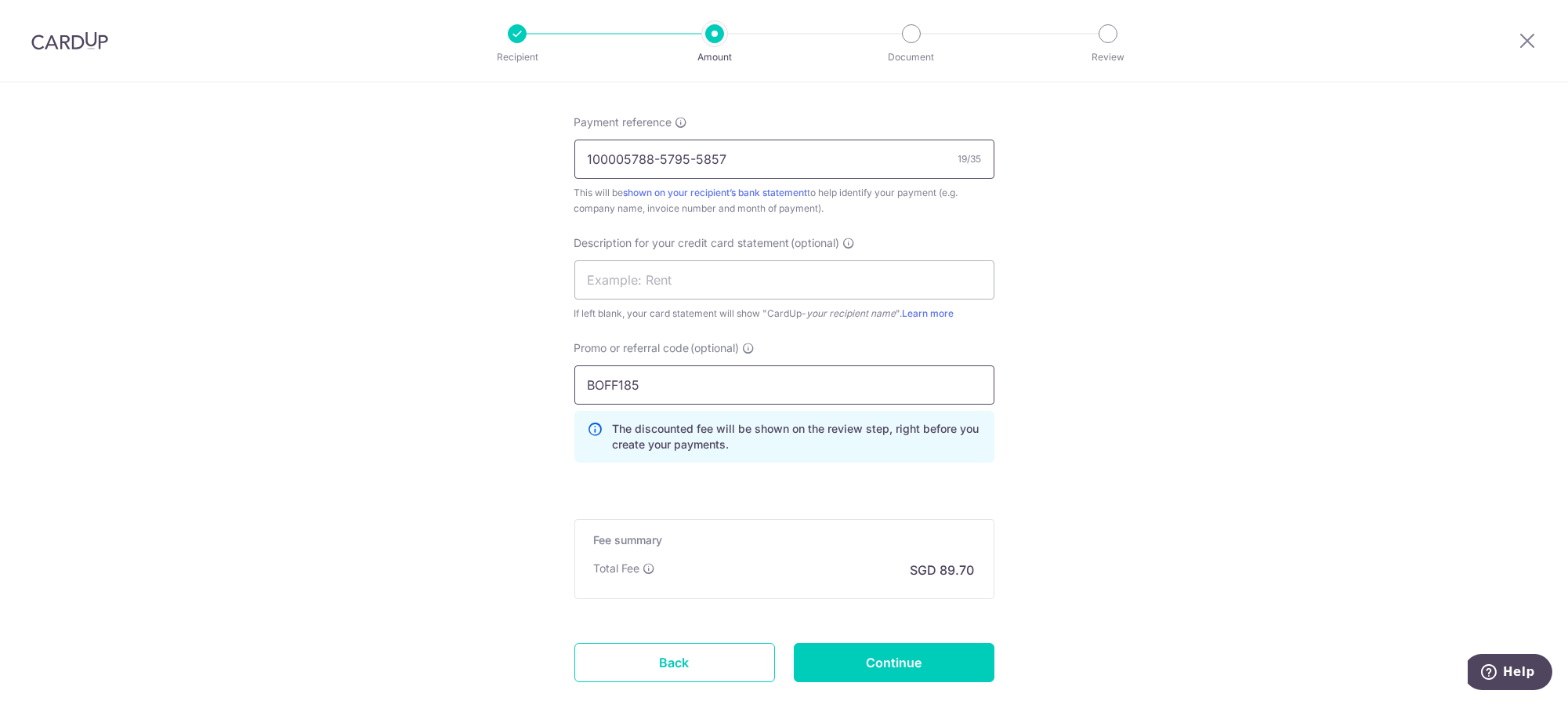
type input "100005788-5795-5857"
drag, startPoint x: 663, startPoint y: 388, endPoint x: 349, endPoint y: 385, distance: 314.0
type input "OCBC90NV"
click at [935, 666] on input "Continue" at bounding box center [894, 663] width 201 height 39
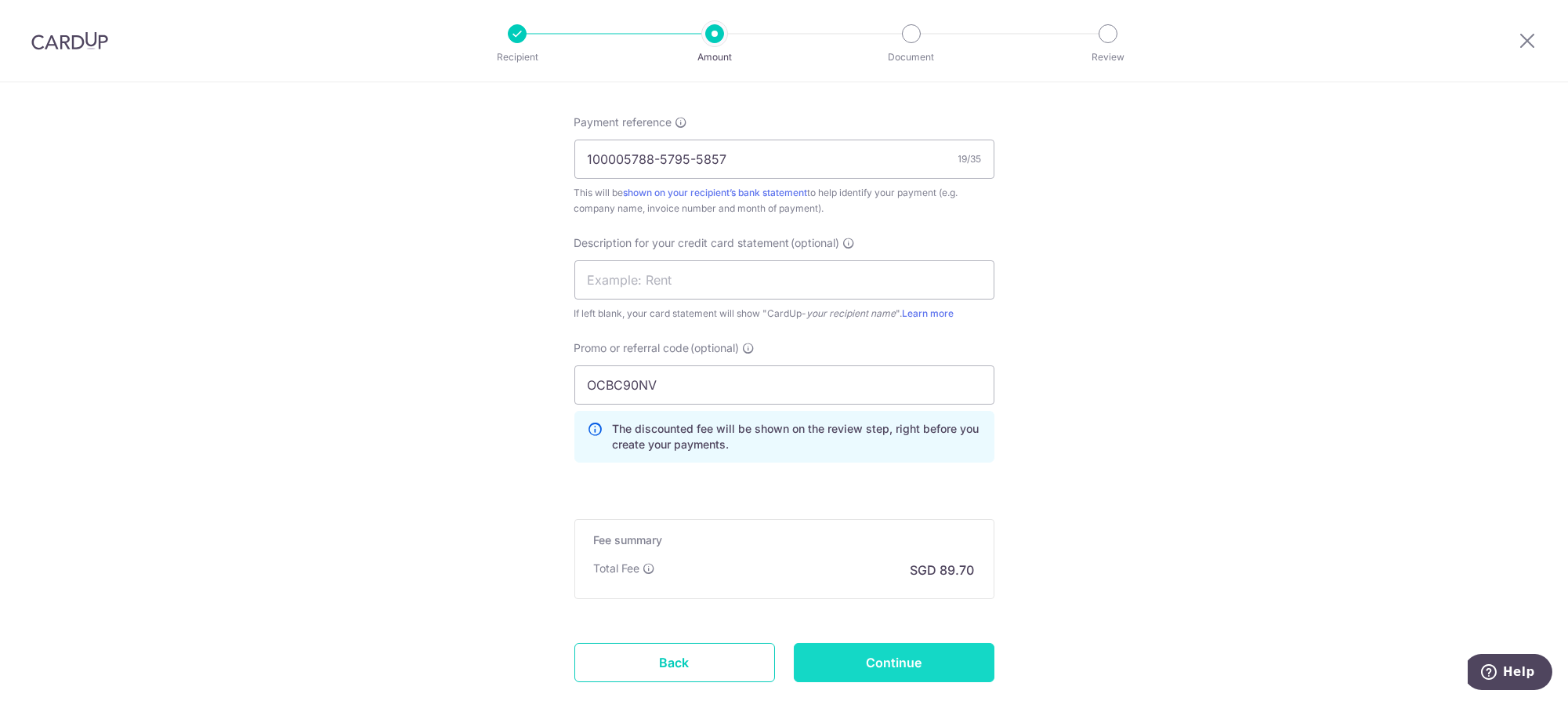
type input "Update Schedule"
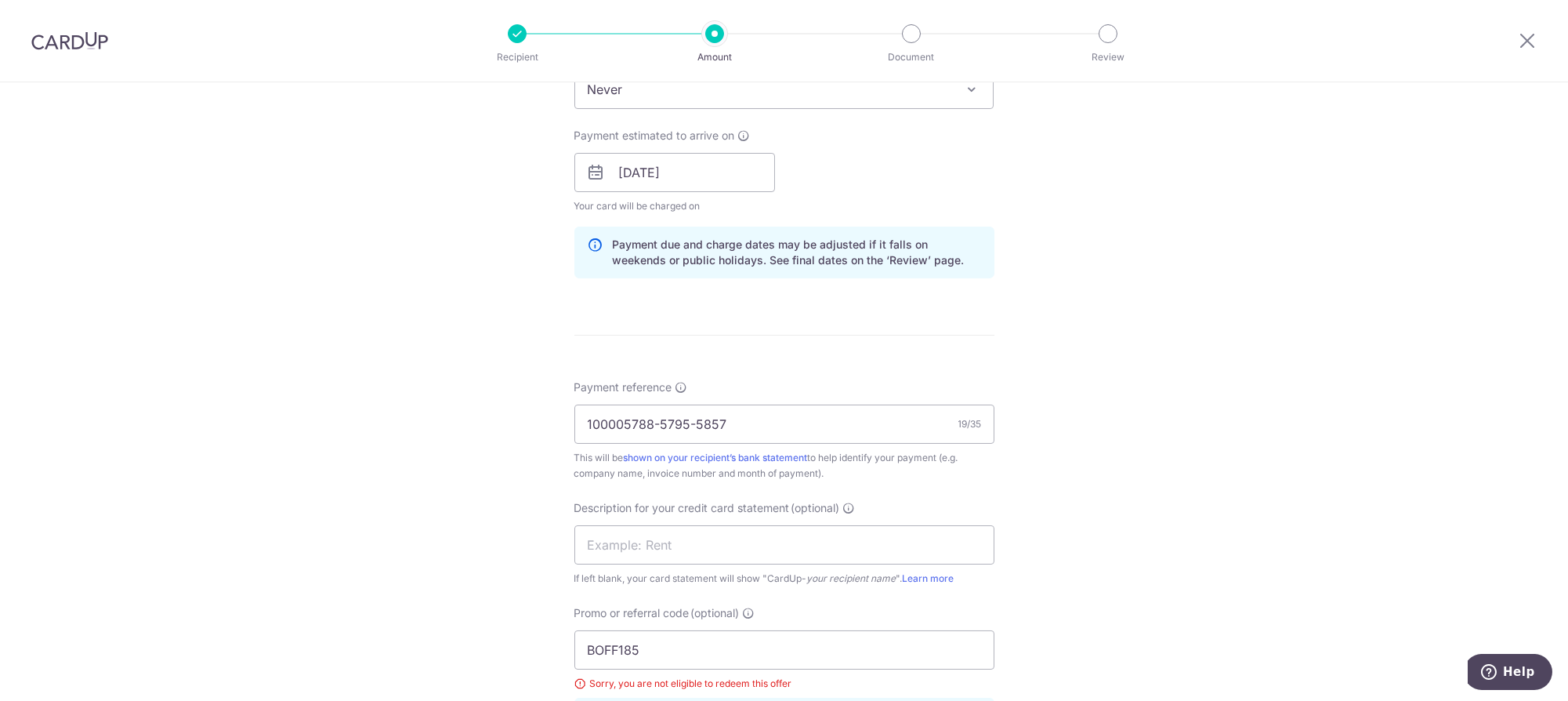
scroll to position [823, 0]
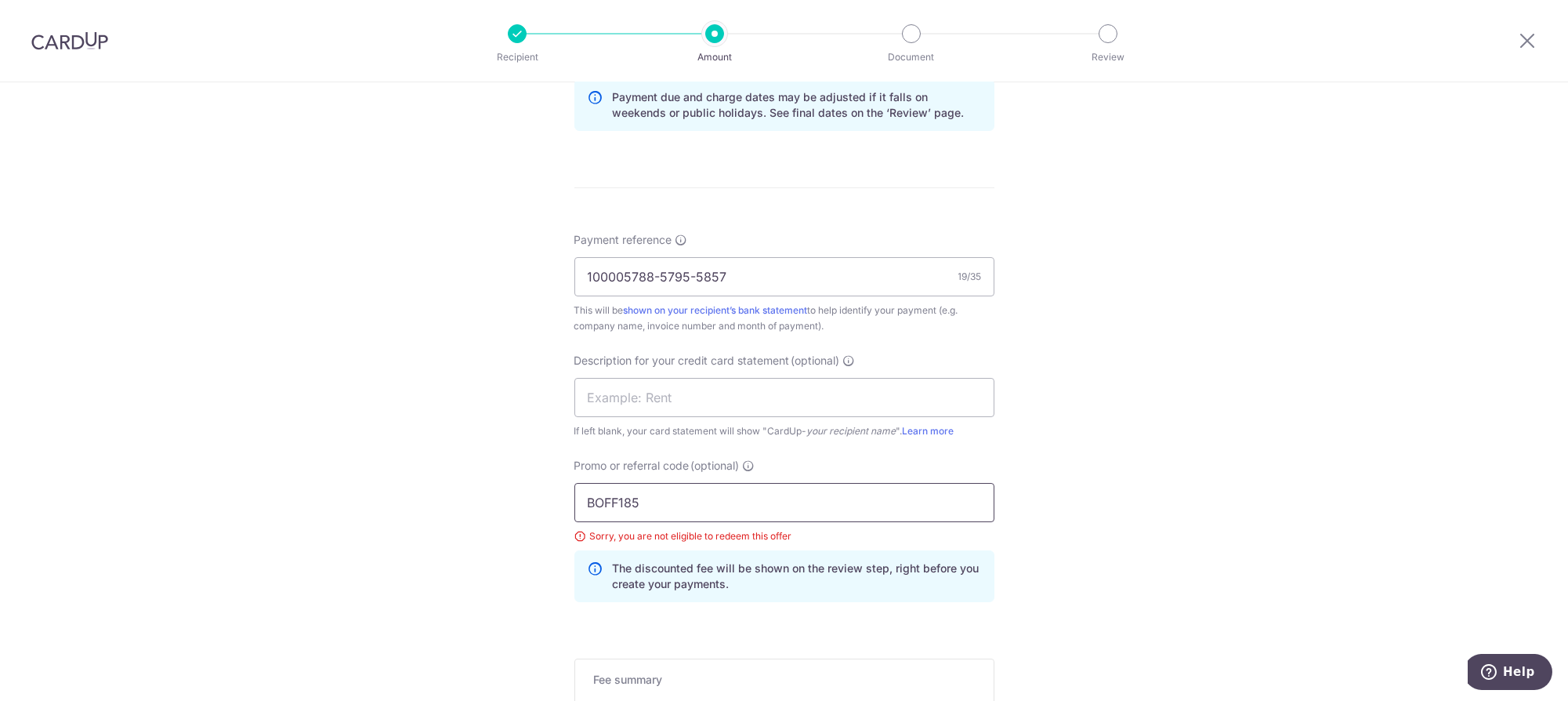
click at [703, 499] on input "BOFF185" at bounding box center [785, 503] width 421 height 39
drag, startPoint x: 703, startPoint y: 499, endPoint x: 496, endPoint y: 507, distance: 207.2
click at [496, 507] on div "Tell us more about your payment Enter payment amount SGD 3,450.02 3450.02 GST (…" at bounding box center [784, 98] width 1568 height 1680
drag, startPoint x: 721, startPoint y: 512, endPoint x: 513, endPoint y: 493, distance: 208.9
click at [513, 493] on div "Tell us more about your payment Enter payment amount SGD 3,450.02 3450.02 GST (…" at bounding box center [784, 98] width 1568 height 1680
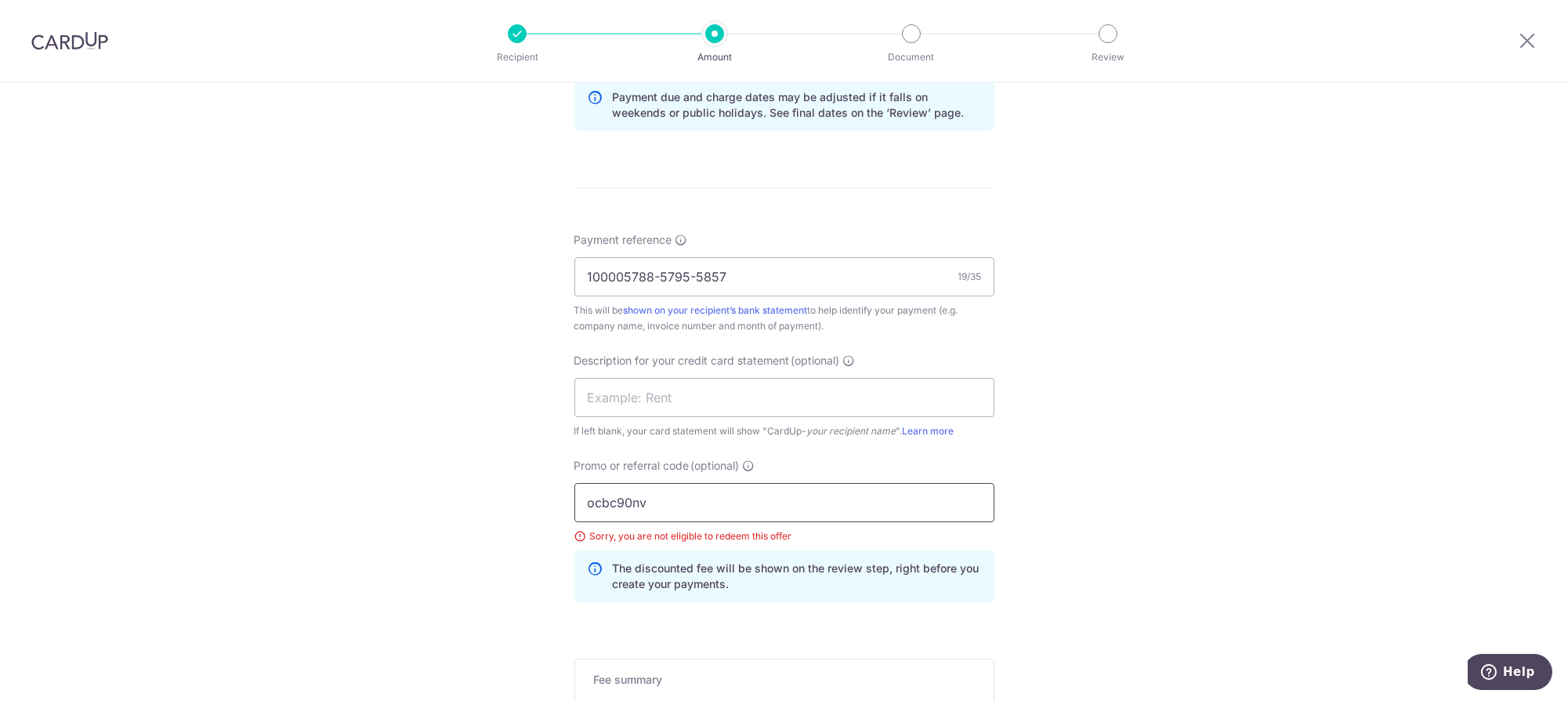
paste input "OCBC90NV"
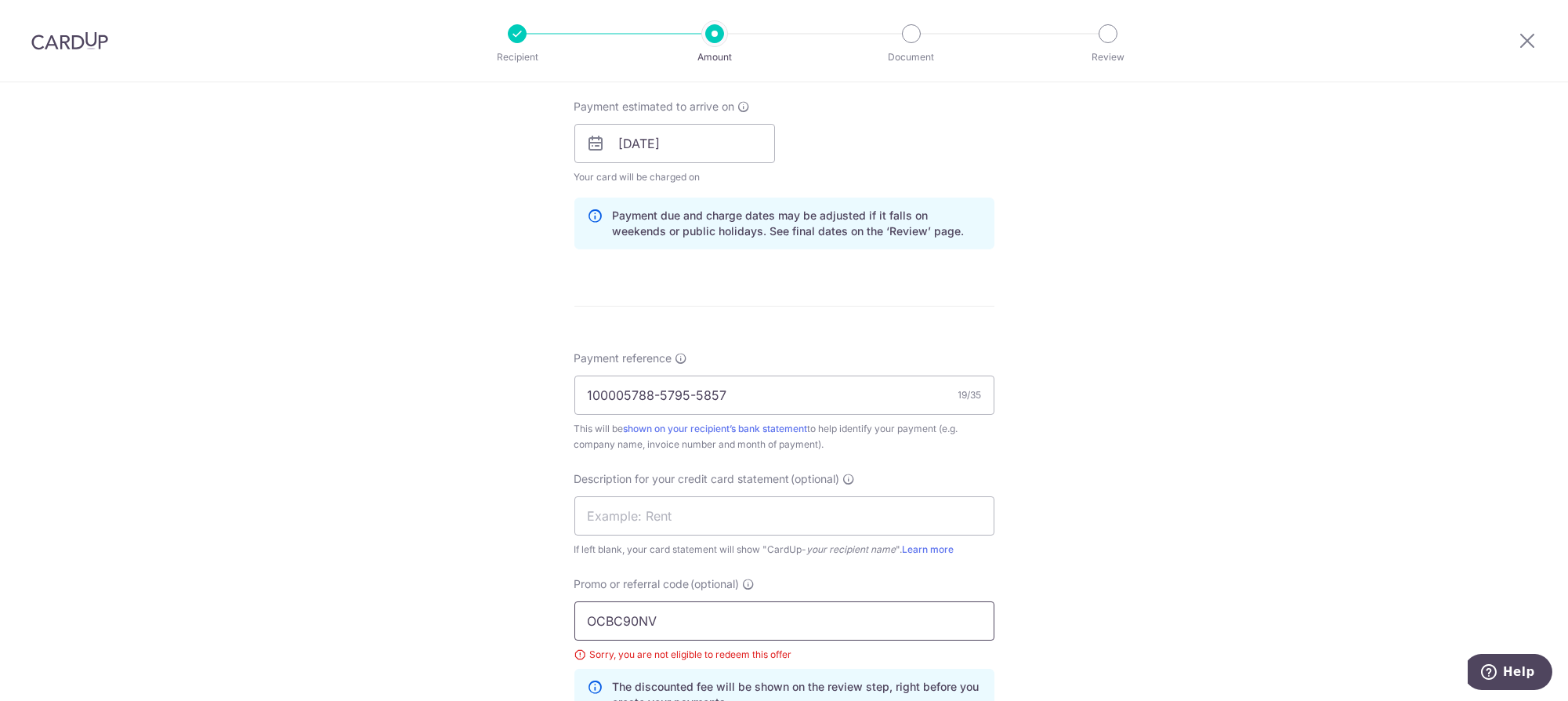
scroll to position [1058, 0]
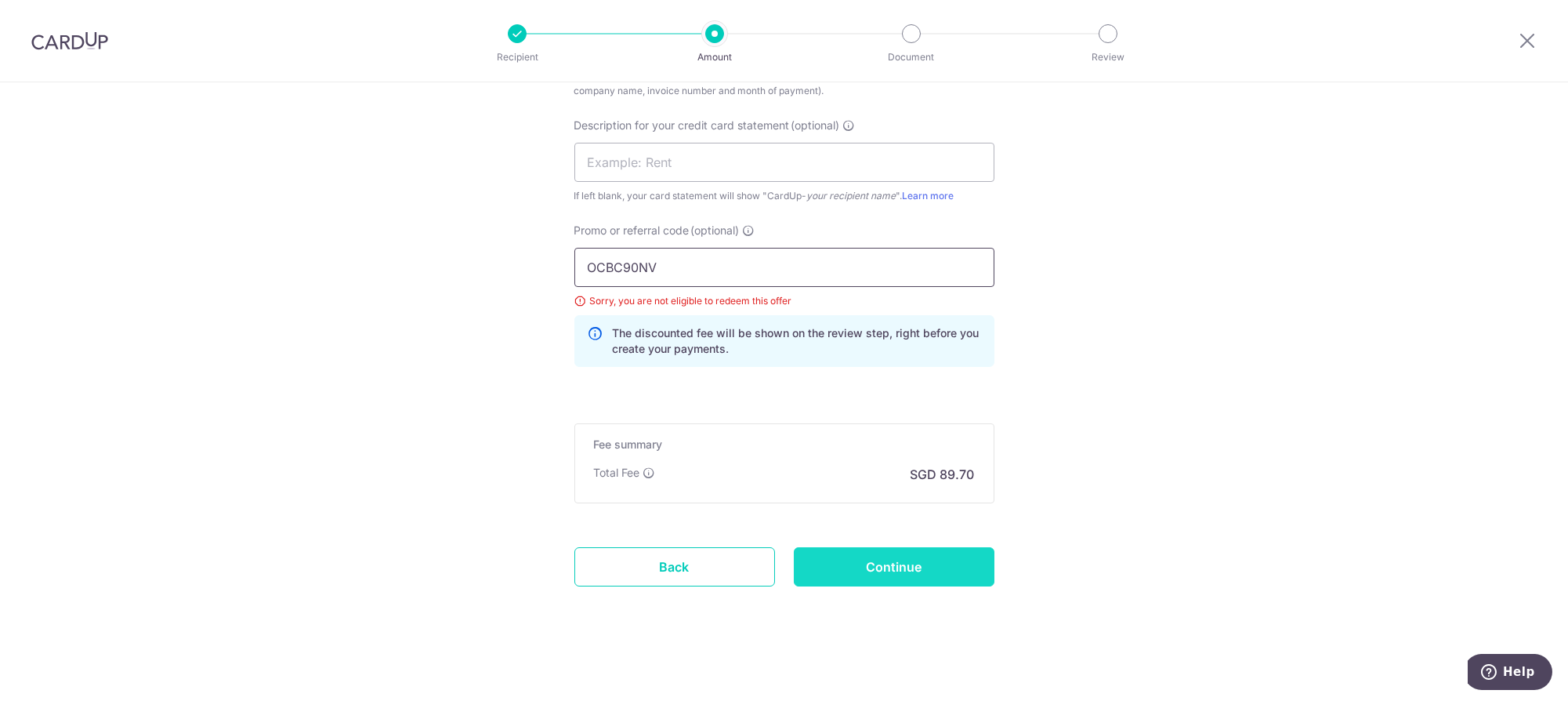
type input "OCBC90NV"
click at [935, 574] on input "Continue" at bounding box center [894, 566] width 201 height 39
type input "Update Schedule"
click at [933, 567] on input "Continue" at bounding box center [894, 564] width 201 height 39
type input "Update Schedule"
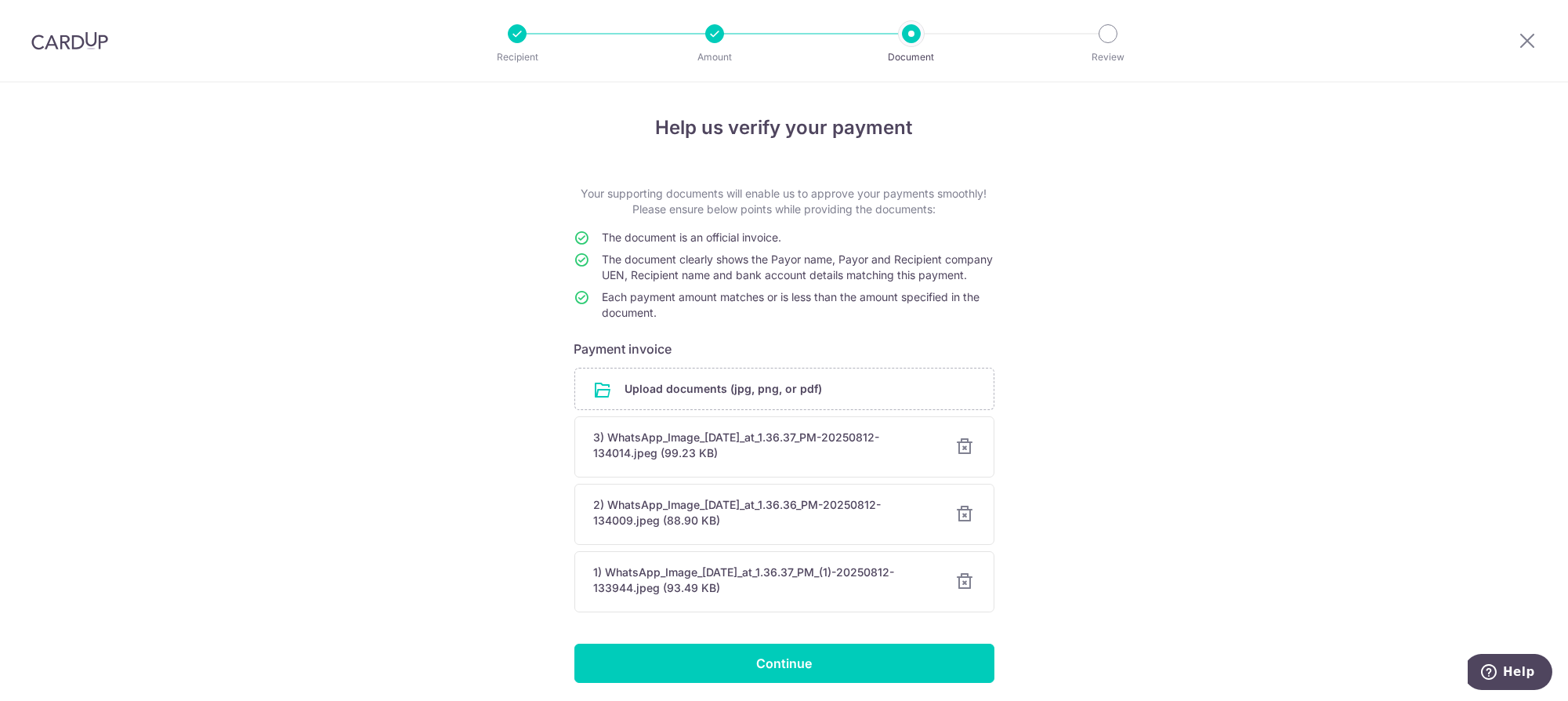
scroll to position [70, 0]
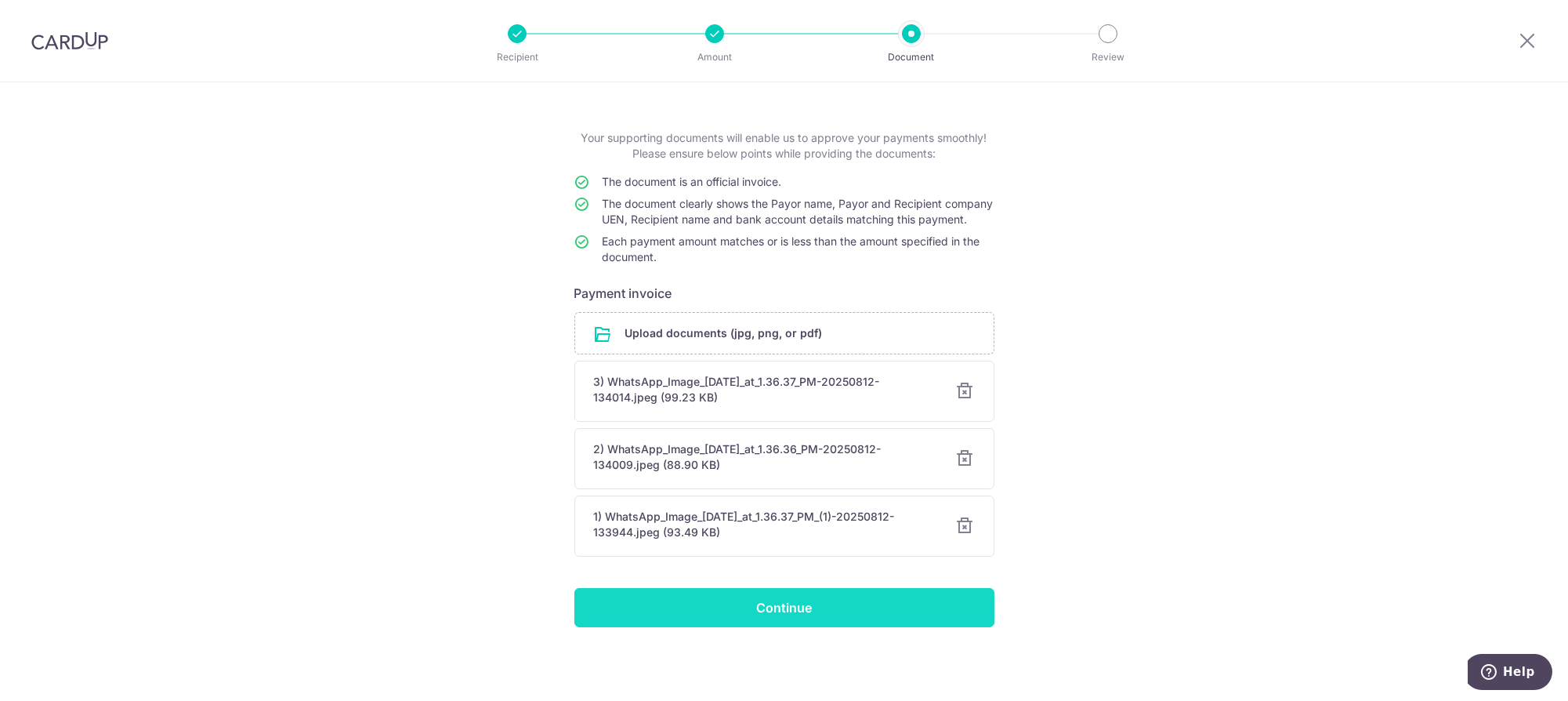
click at [921, 614] on input "Continue" at bounding box center [785, 608] width 421 height 39
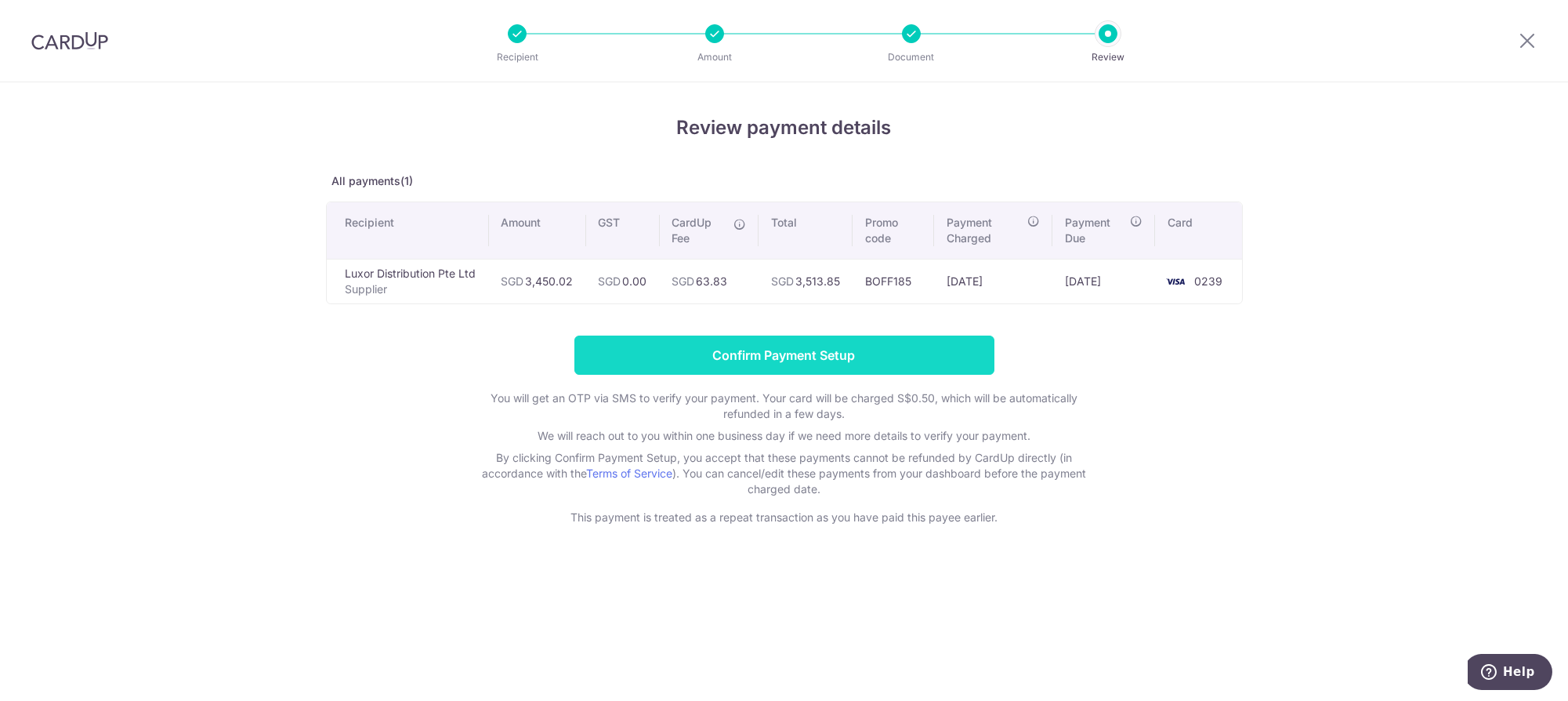
click at [843, 346] on input "Confirm Payment Setup" at bounding box center [785, 355] width 421 height 39
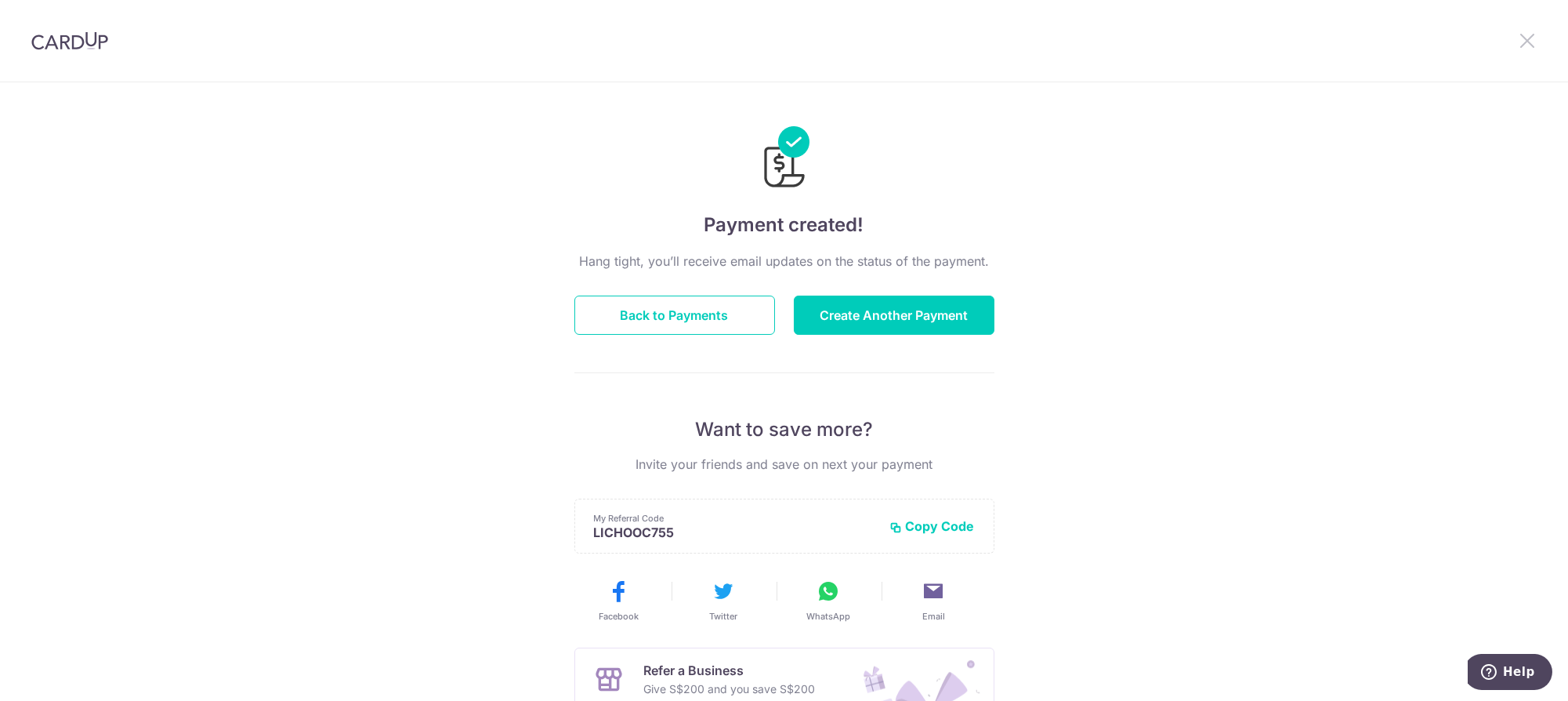
click at [1518, 39] on icon at bounding box center [1528, 40] width 19 height 20
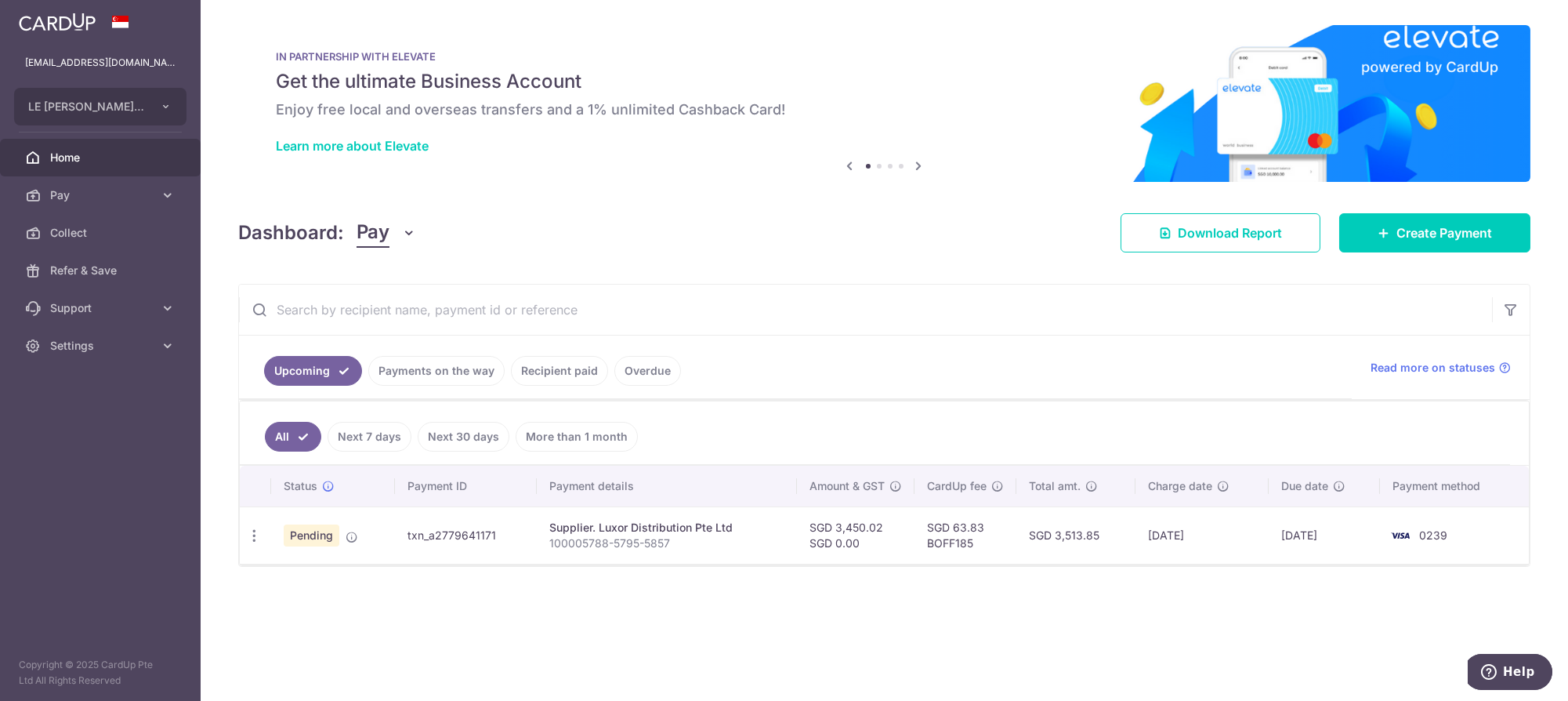
click at [821, 581] on div "× Pause Schedule Pause all future payments in this series Pause just this one p…" at bounding box center [885, 350] width 1368 height 701
click at [710, 615] on div "× Pause Schedule Pause all future payments in this series Pause just this one p…" at bounding box center [885, 350] width 1368 height 701
